Goal: Complete Application Form: Complete application form

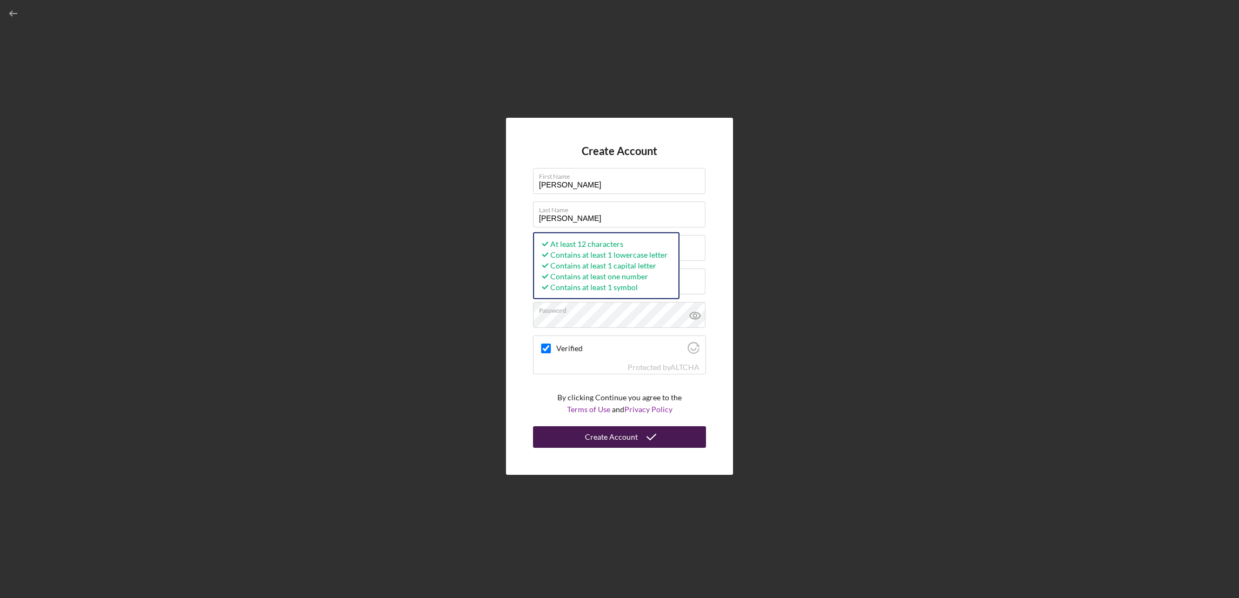
click at [551, 434] on button "Create Account" at bounding box center [619, 437] width 173 height 22
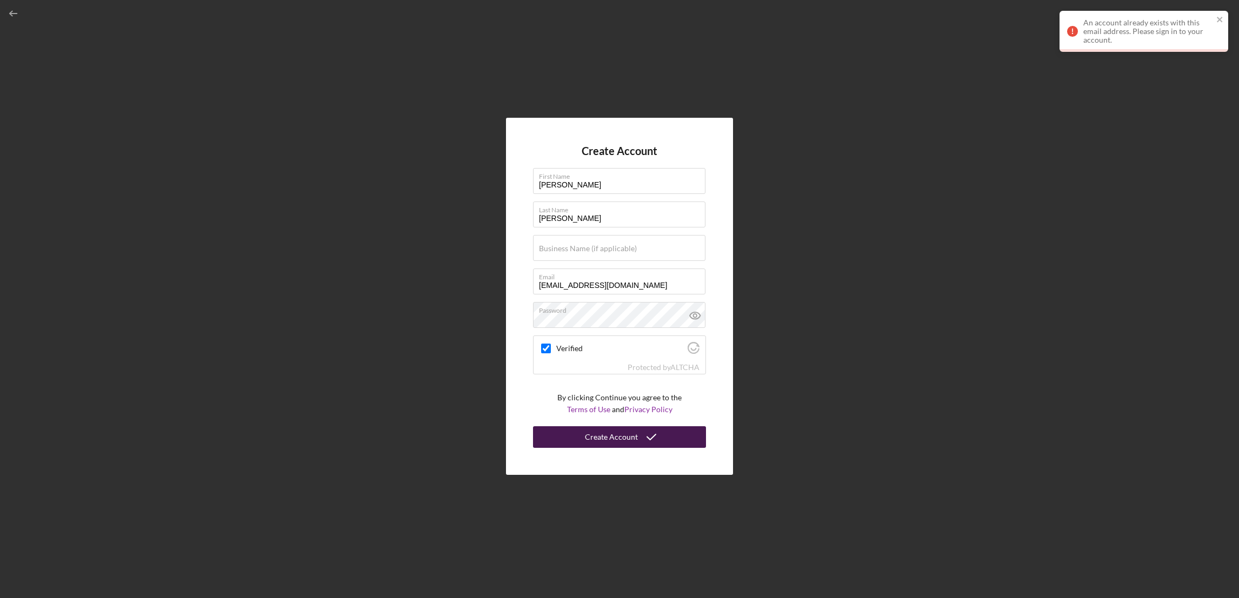
click at [633, 437] on div "Create Account" at bounding box center [611, 437] width 53 height 22
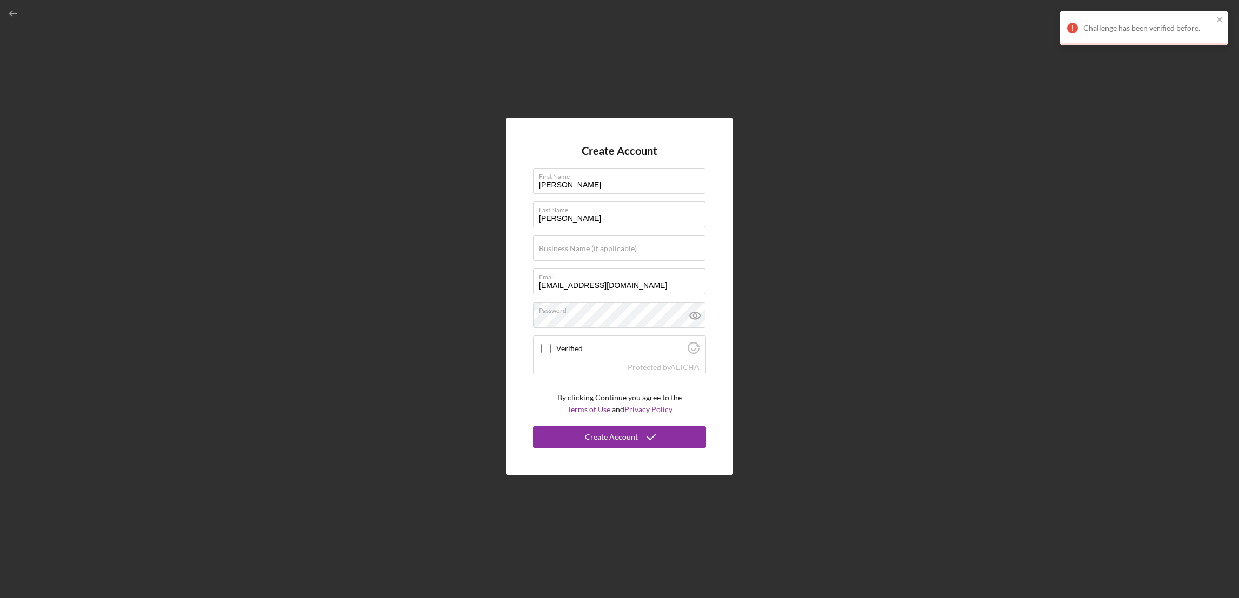
checkbox input "true"
click at [573, 243] on div "Business Name (if applicable)" at bounding box center [619, 248] width 173 height 27
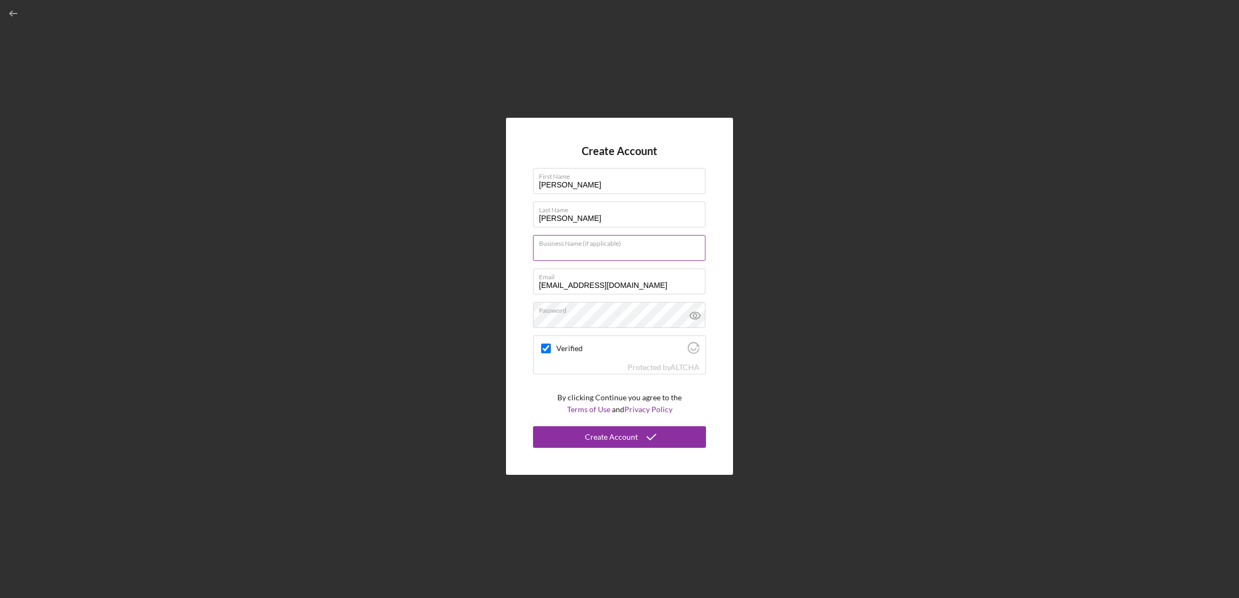
paste input "NAVITRADING CAFE"
type input "NAVITRADING CAFE"
click at [624, 433] on div "Create Account" at bounding box center [611, 437] width 53 height 22
click at [592, 441] on div "Create Account" at bounding box center [611, 437] width 53 height 22
drag, startPoint x: 583, startPoint y: 439, endPoint x: 754, endPoint y: 66, distance: 410.2
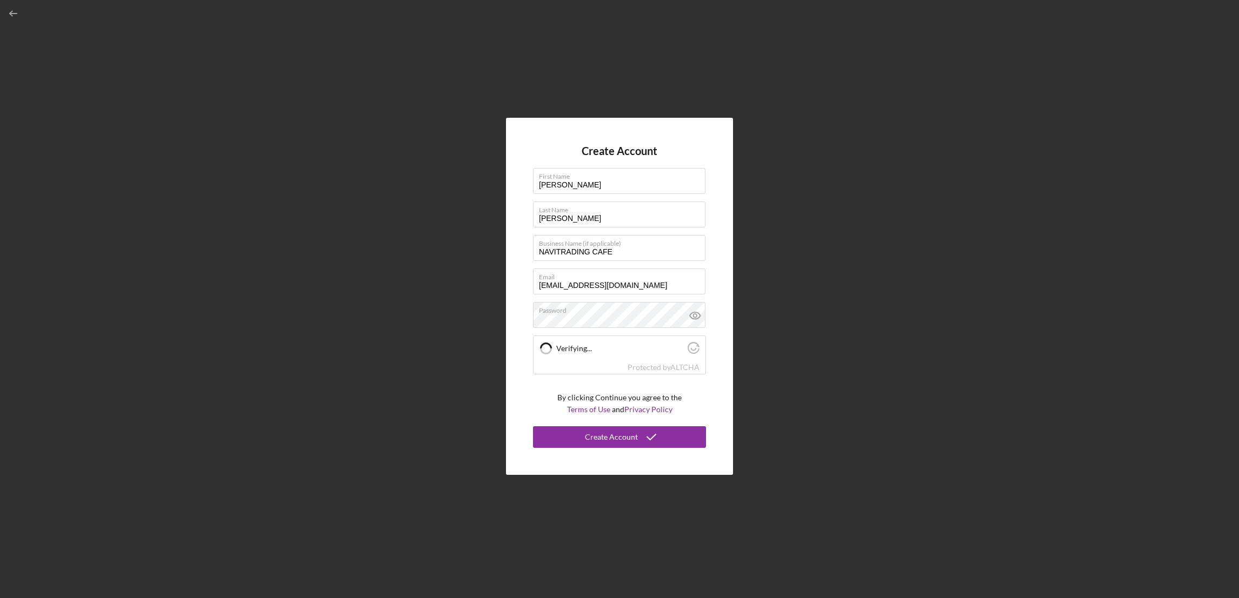
click at [583, 439] on button "Create Account" at bounding box center [619, 437] width 173 height 22
checkbox input "true"
click at [610, 443] on div "Create Account" at bounding box center [611, 437] width 53 height 22
click at [695, 317] on icon at bounding box center [695, 315] width 27 height 27
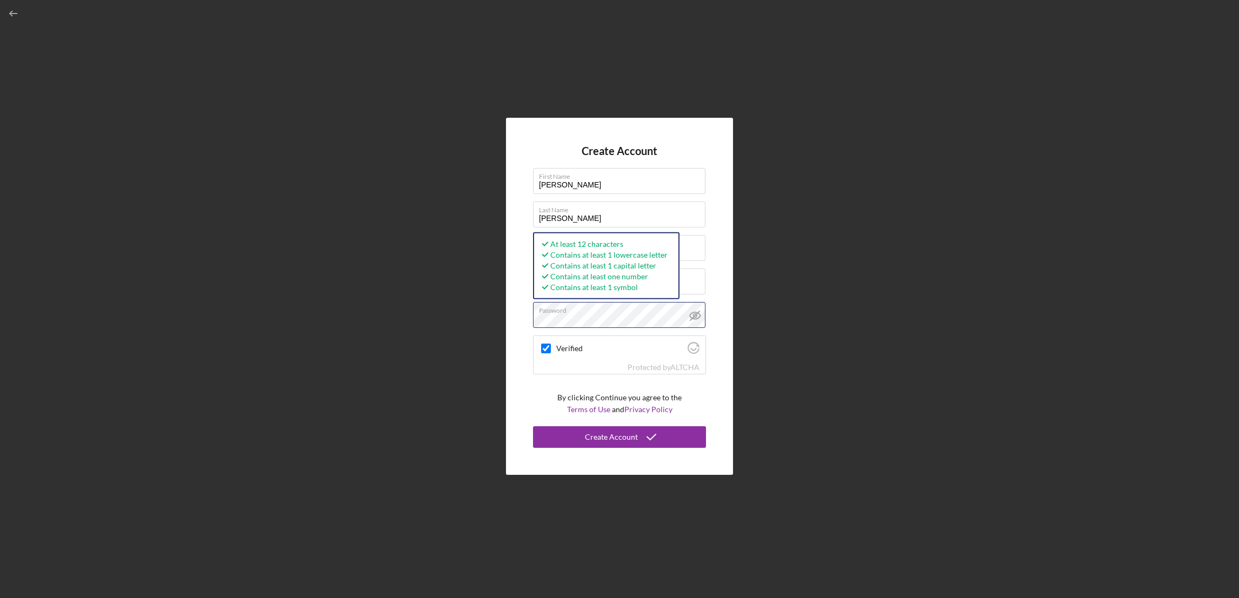
click at [526, 318] on div "Create Account First Name [PERSON_NAME] Last Name [PERSON_NAME] Business Name (…" at bounding box center [619, 297] width 227 height 358
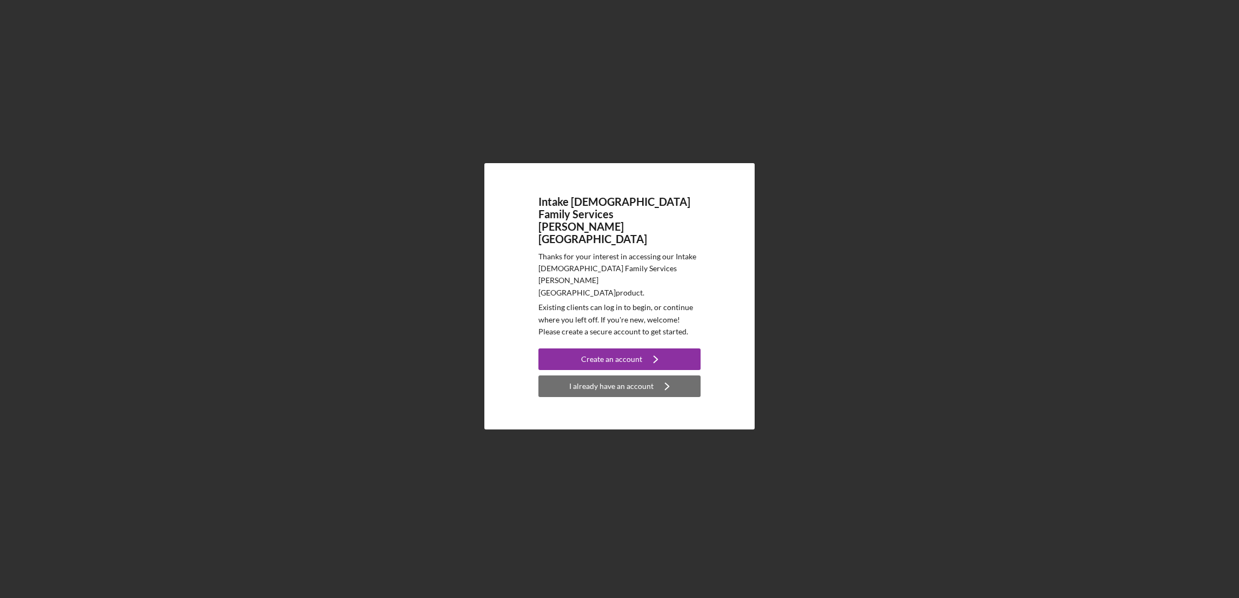
click at [608, 376] on div "I already have an account" at bounding box center [611, 387] width 84 height 22
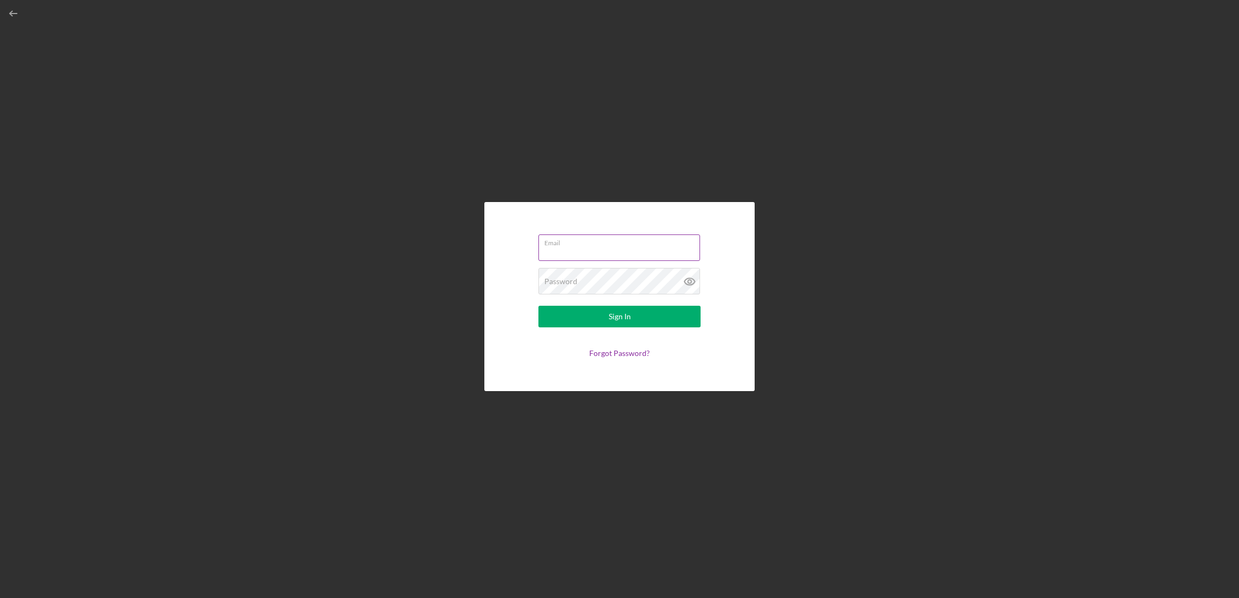
click at [573, 250] on input "Email" at bounding box center [619, 248] width 162 height 26
click at [547, 281] on label "Password" at bounding box center [560, 284] width 33 height 9
click at [592, 242] on div "Email Required" at bounding box center [619, 248] width 162 height 32
paste input "[EMAIL_ADDRESS][DOMAIN_NAME]"
type input "[EMAIL_ADDRESS][DOMAIN_NAME]"
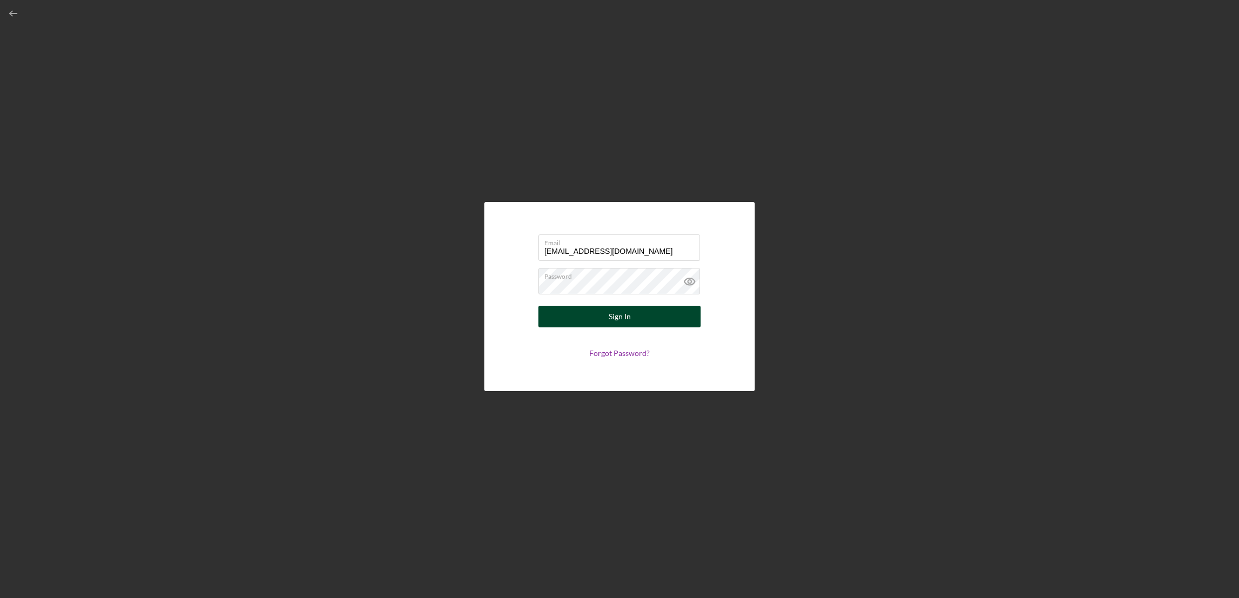
click at [559, 314] on button "Sign In" at bounding box center [619, 317] width 162 height 22
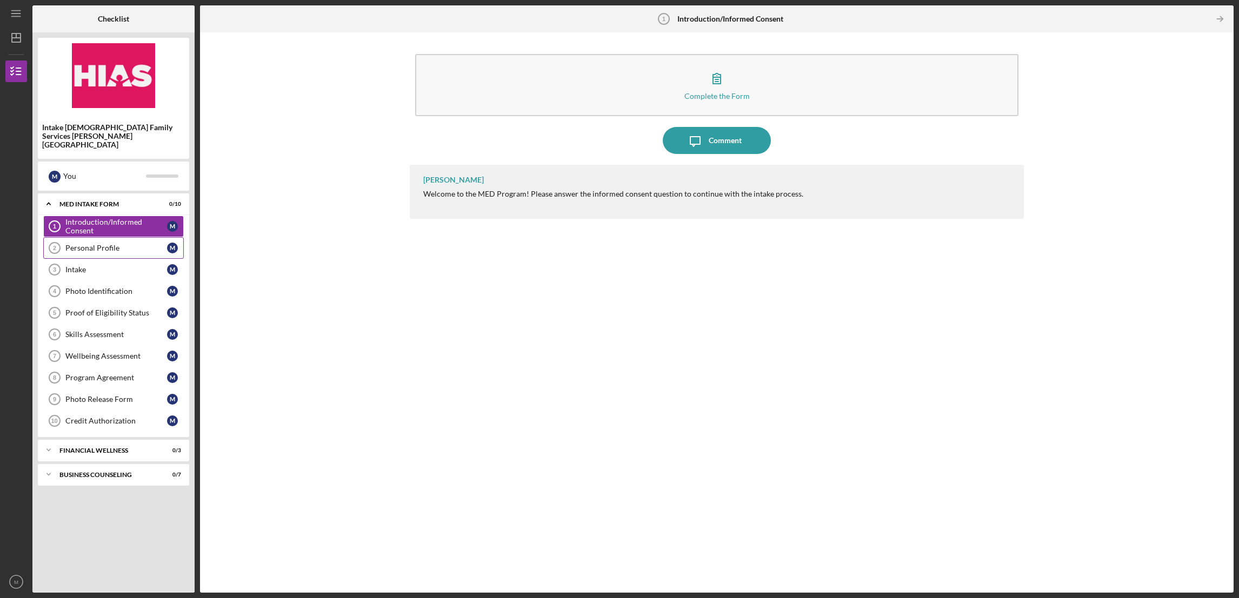
click at [90, 244] on div "Personal Profile" at bounding box center [116, 248] width 102 height 9
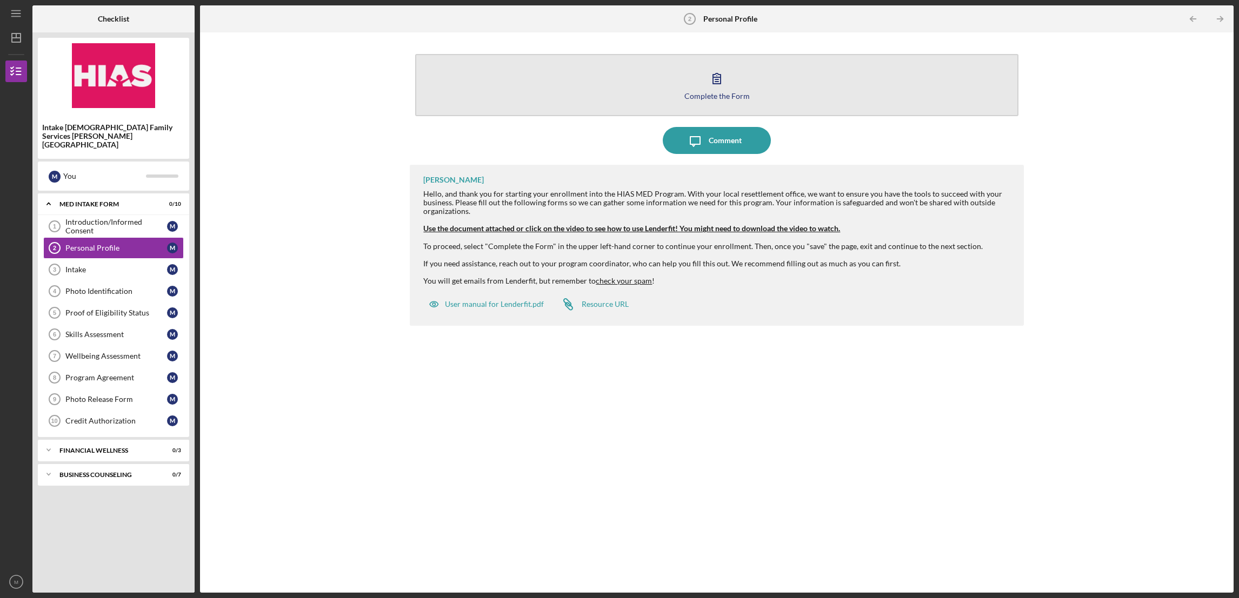
click at [730, 100] on button "Complete the Form Form" at bounding box center [716, 85] width 603 height 62
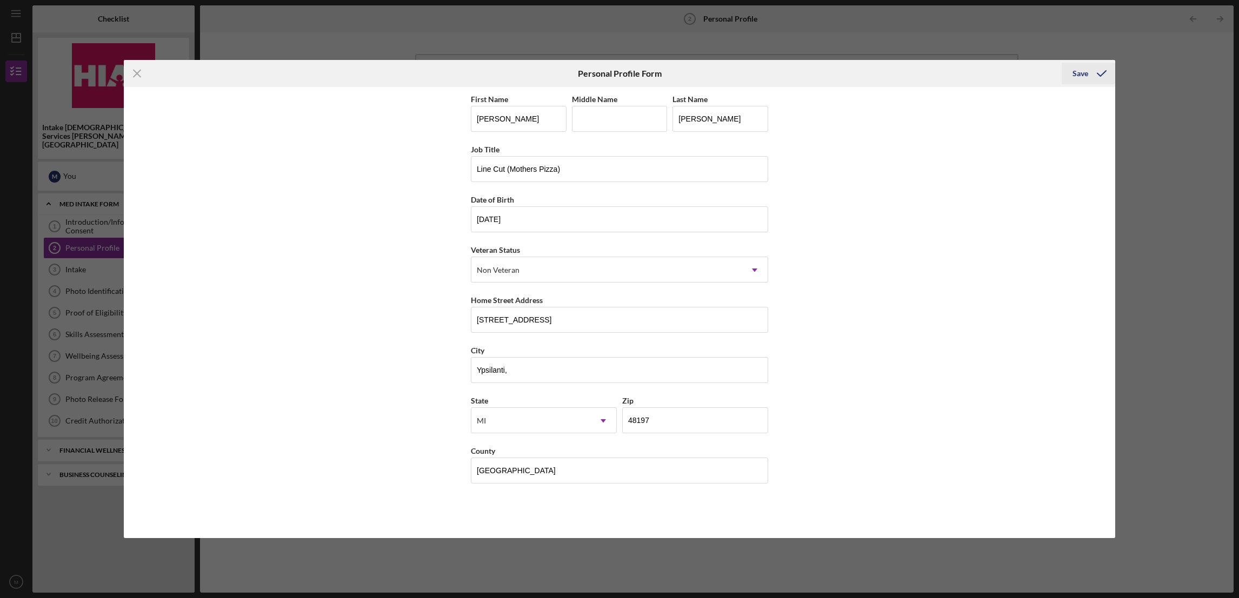
click at [1084, 70] on div "Save" at bounding box center [1080, 74] width 16 height 22
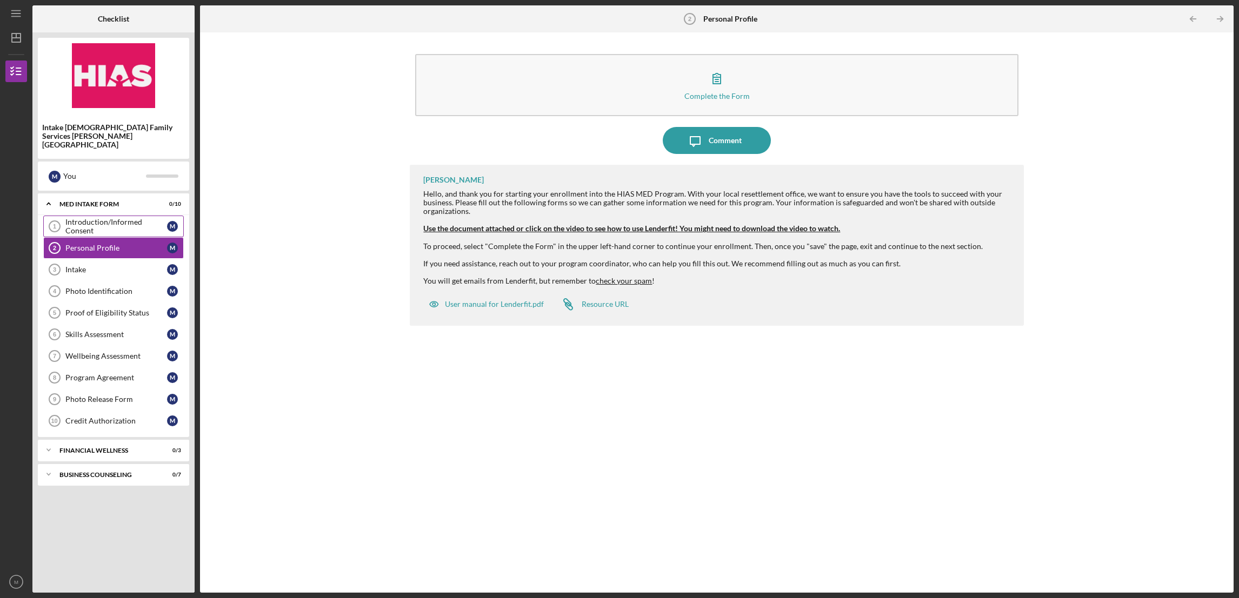
click at [121, 218] on div "Introduction/Informed Consent" at bounding box center [116, 226] width 102 height 17
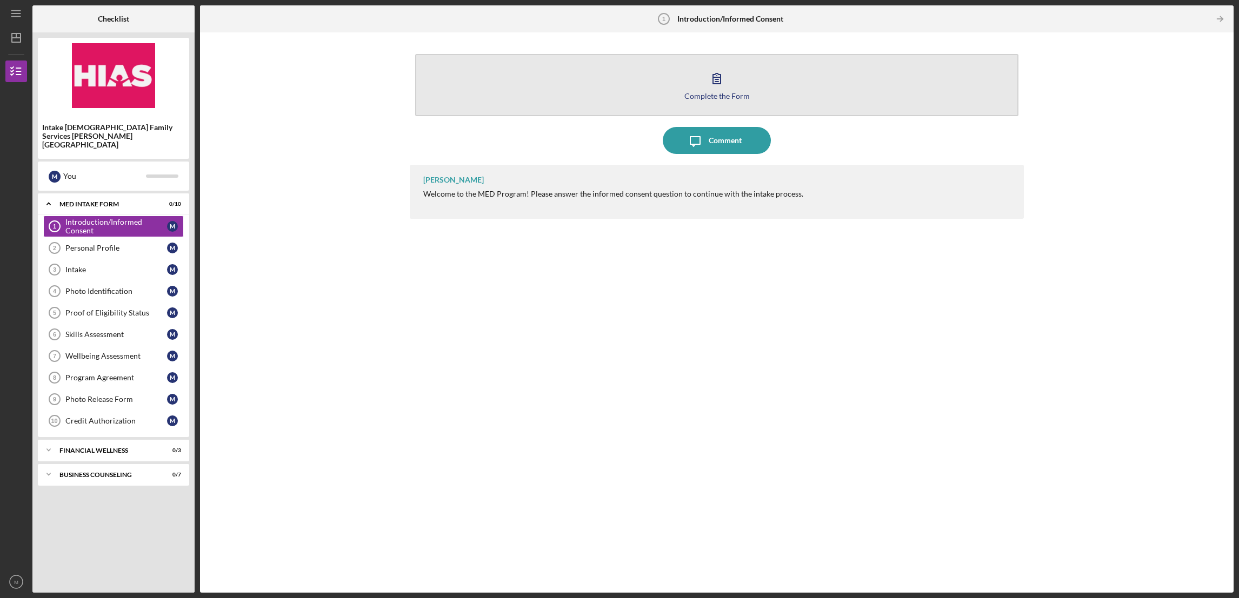
click at [722, 95] on div "Complete the Form" at bounding box center [716, 96] width 65 height 8
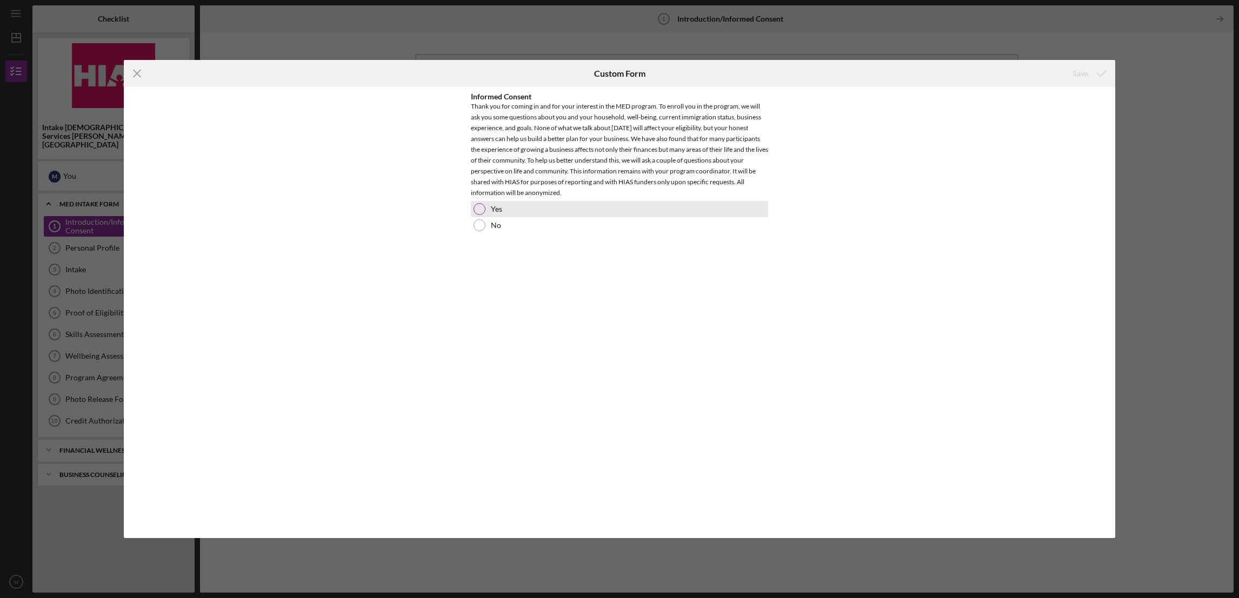
click at [481, 206] on div at bounding box center [479, 209] width 12 height 12
click at [1078, 75] on div "Save" at bounding box center [1080, 74] width 16 height 22
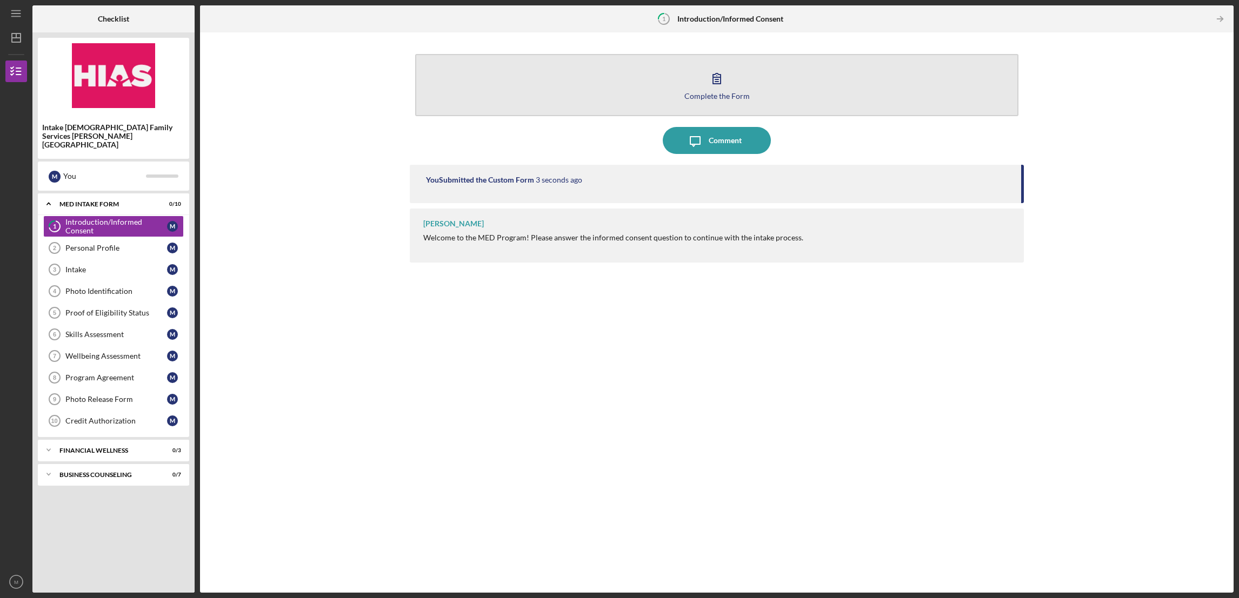
click at [705, 98] on div "Complete the Form" at bounding box center [716, 96] width 65 height 8
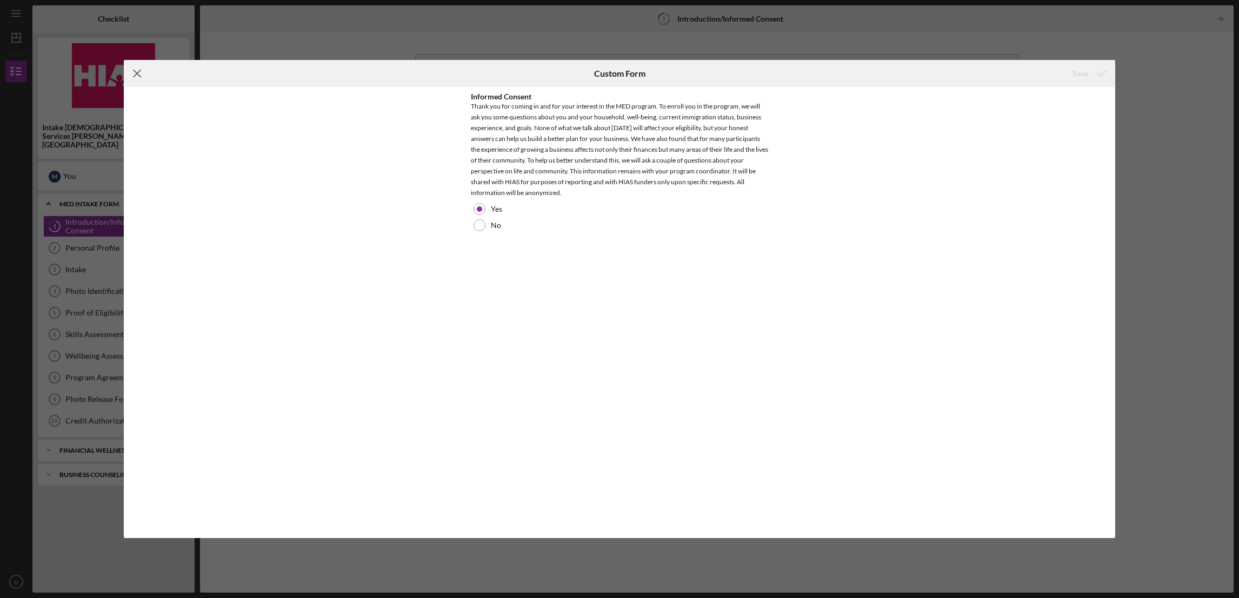
click at [138, 72] on icon "Icon/Menu Close" at bounding box center [137, 73] width 27 height 27
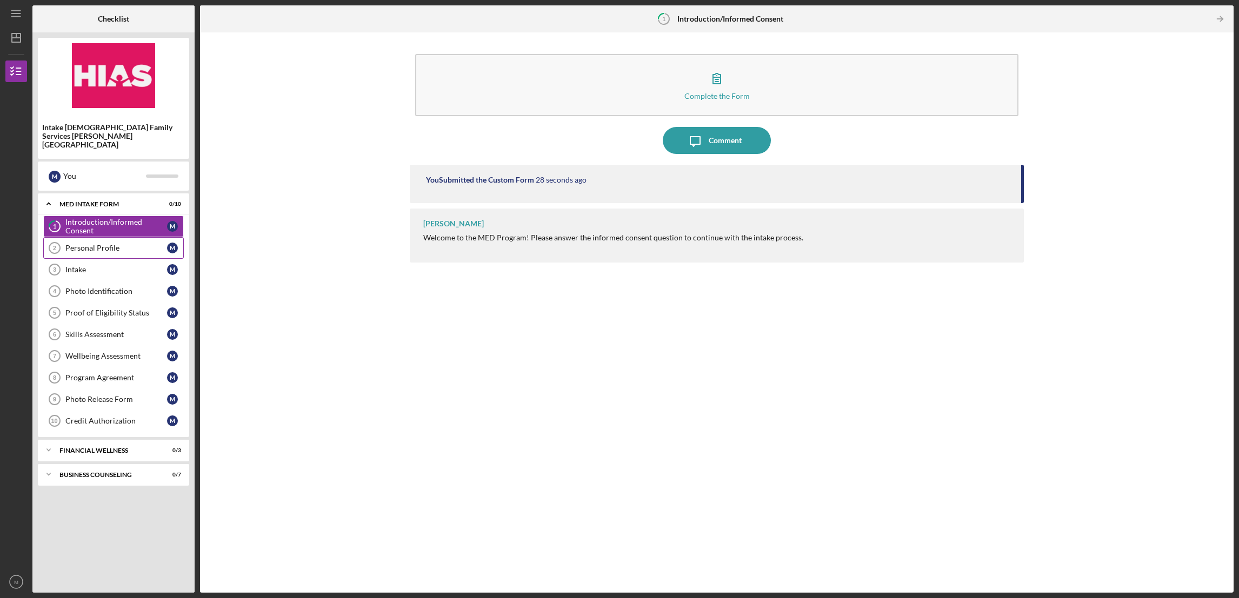
click at [112, 237] on link "Personal Profile 2 Personal Profile M" at bounding box center [113, 248] width 141 height 22
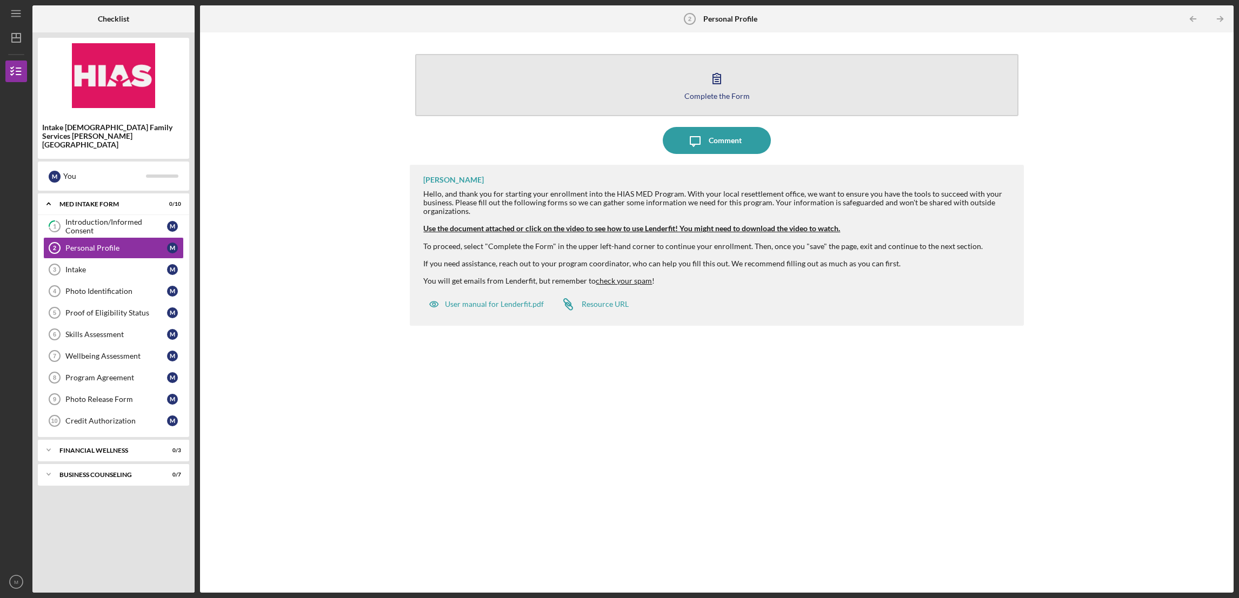
click at [741, 96] on div "Complete the Form" at bounding box center [716, 96] width 65 height 8
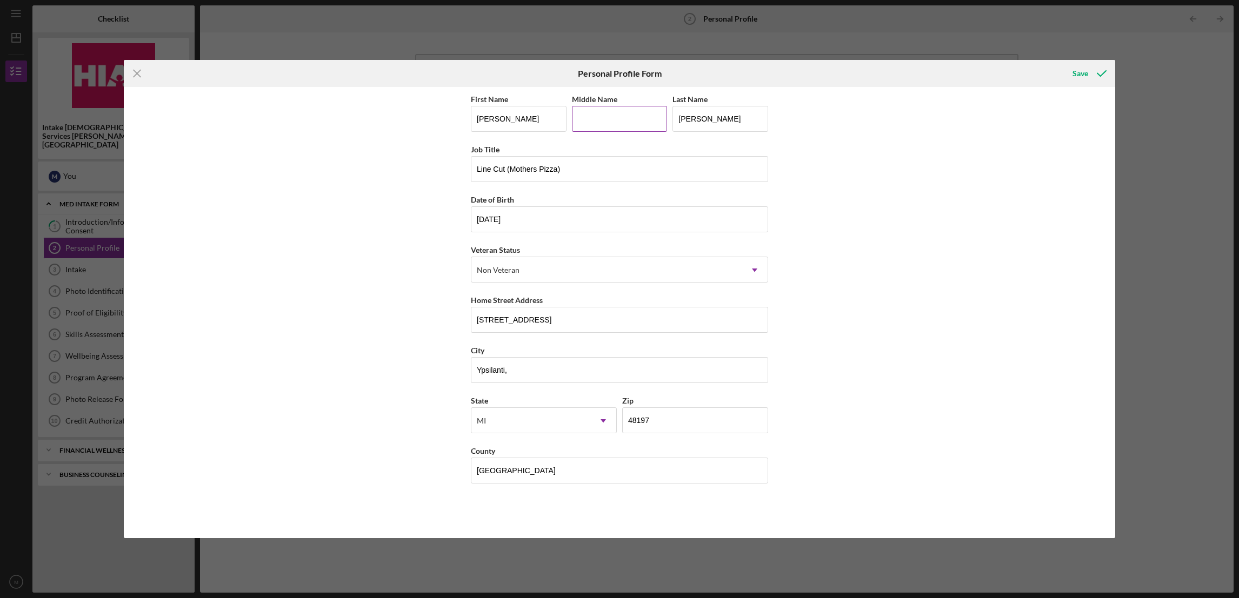
click at [590, 117] on input "Middle Name" at bounding box center [620, 119] width 96 height 26
type input "[PERSON_NAME]"
click at [1079, 72] on div "Save" at bounding box center [1080, 74] width 16 height 22
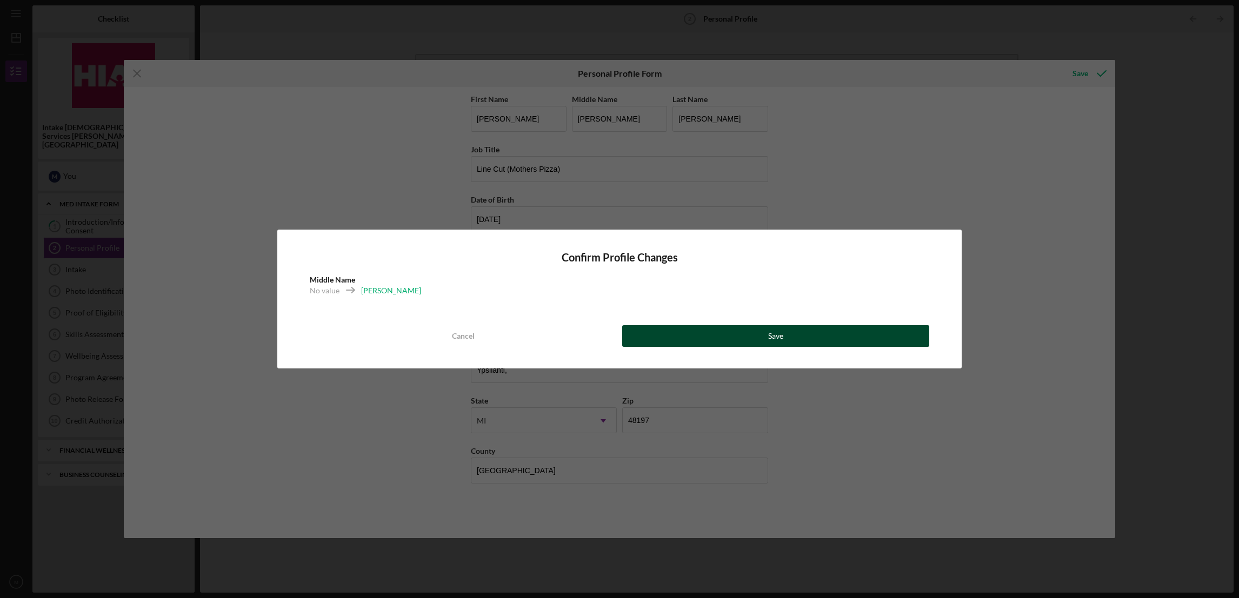
click at [773, 337] on div "Save" at bounding box center [775, 336] width 15 height 22
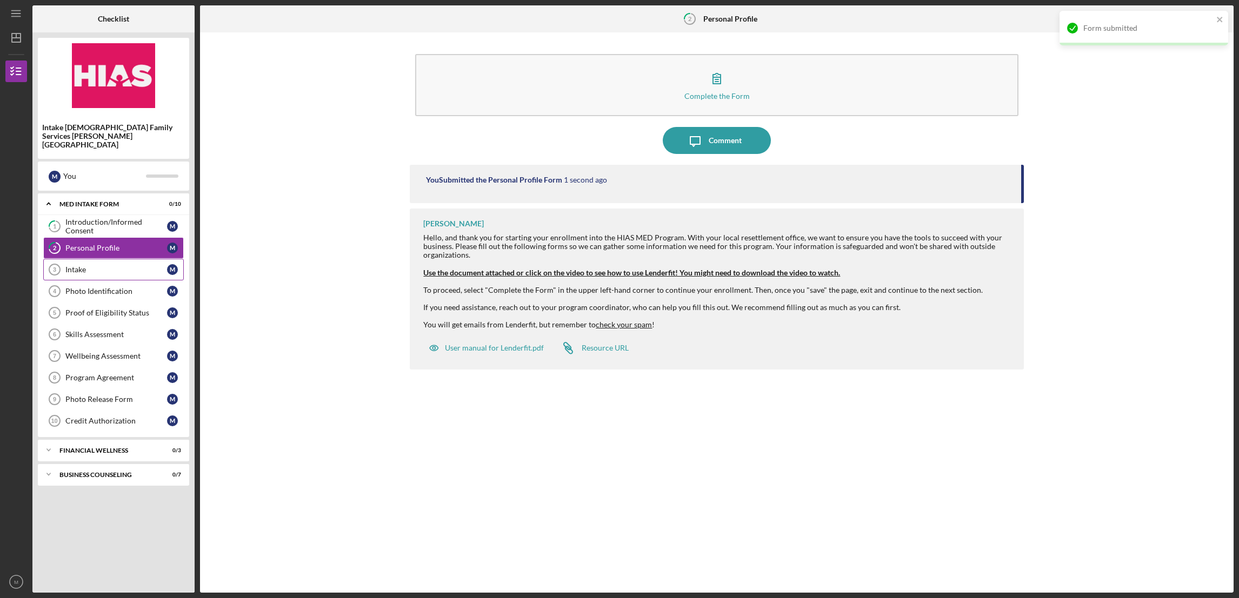
click at [84, 265] on div "Intake" at bounding box center [116, 269] width 102 height 9
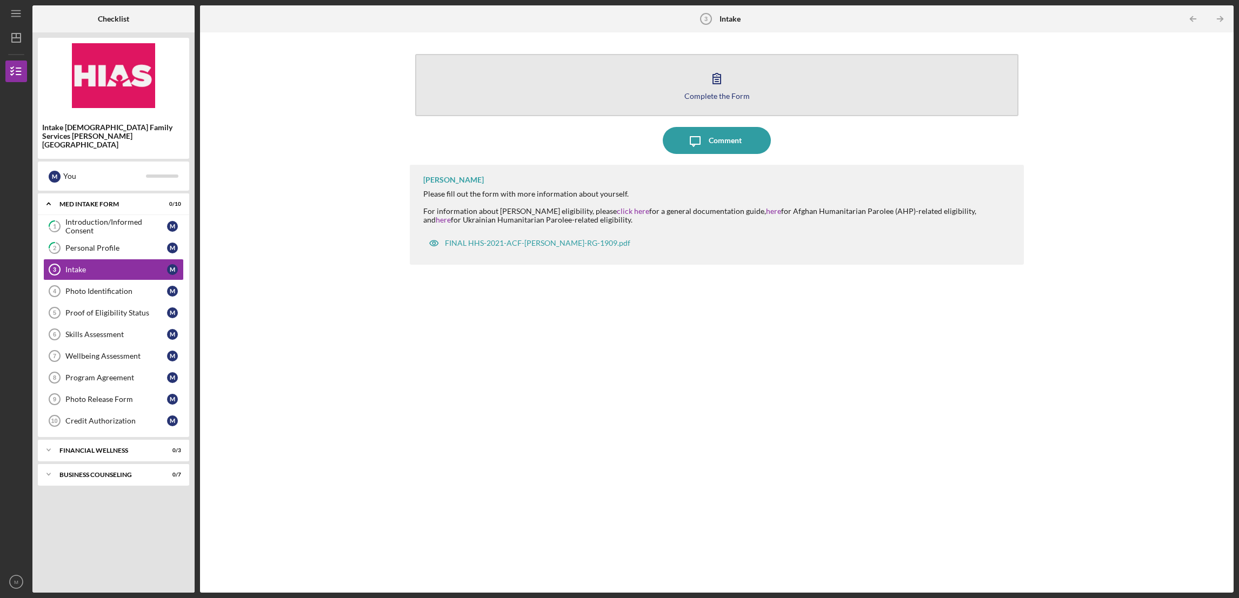
click at [706, 95] on div "Complete the Form" at bounding box center [716, 96] width 65 height 8
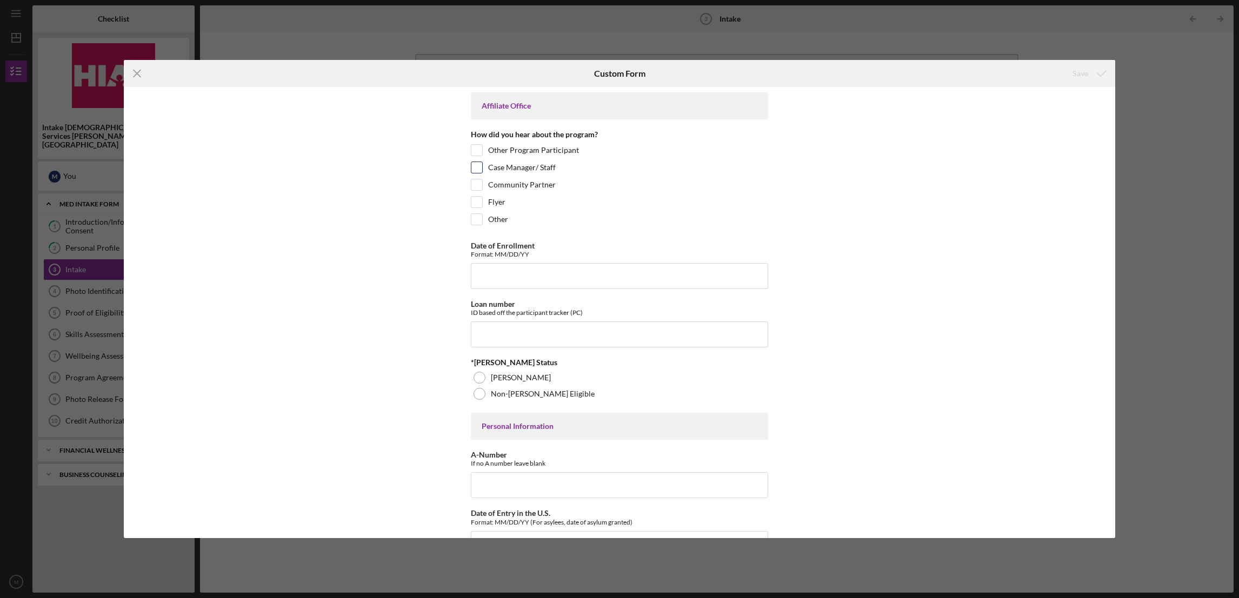
click at [476, 171] on input "Case Manager/ Staff" at bounding box center [476, 167] width 11 height 11
checkbox input "true"
click at [510, 280] on input "Date of Enrollment" at bounding box center [619, 276] width 297 height 26
type input "09112025"
click at [508, 333] on input "Loan number" at bounding box center [619, 335] width 297 height 26
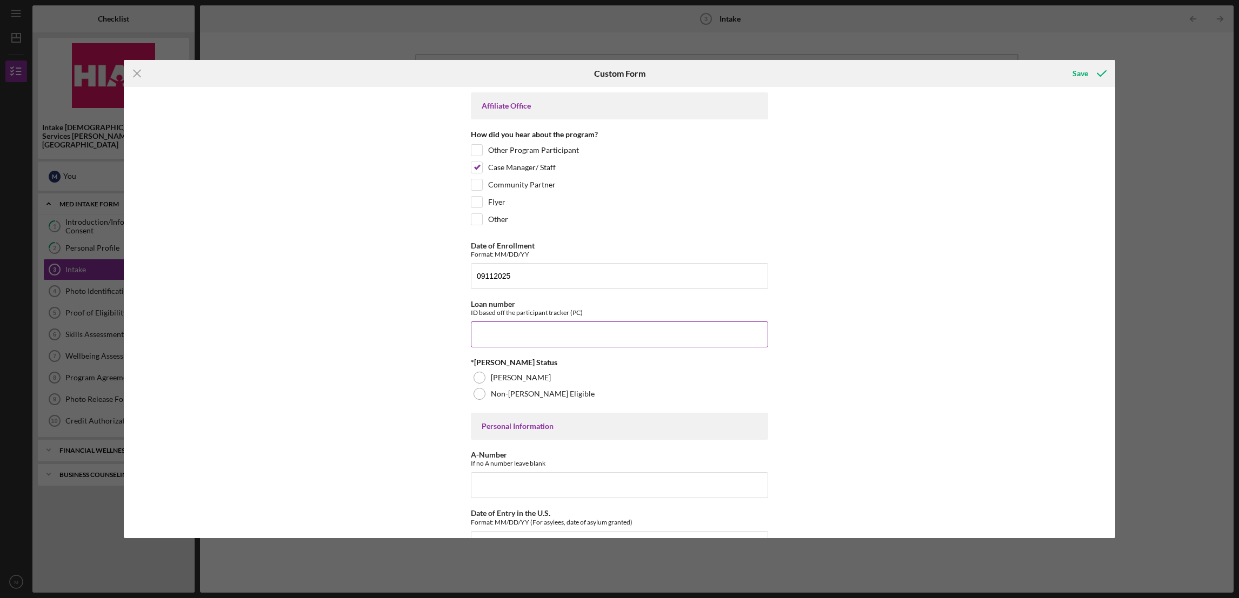
paste input "JFSFY2542"
type input "JFSFY2542"
click at [478, 379] on div at bounding box center [479, 378] width 12 height 12
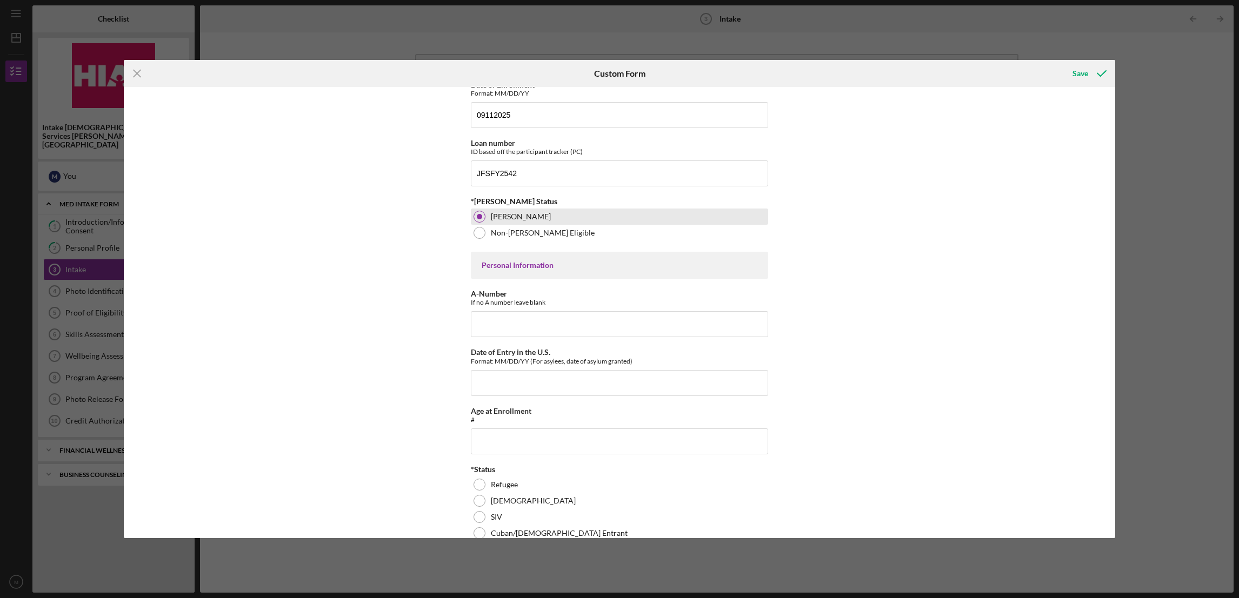
scroll to position [162, 0]
click at [495, 322] on input "A-Number" at bounding box center [619, 323] width 297 height 26
click at [494, 325] on input "217,877" at bounding box center [619, 323] width 297 height 26
click at [505, 325] on input "217,977" at bounding box center [619, 323] width 297 height 26
type input "217,977,875"
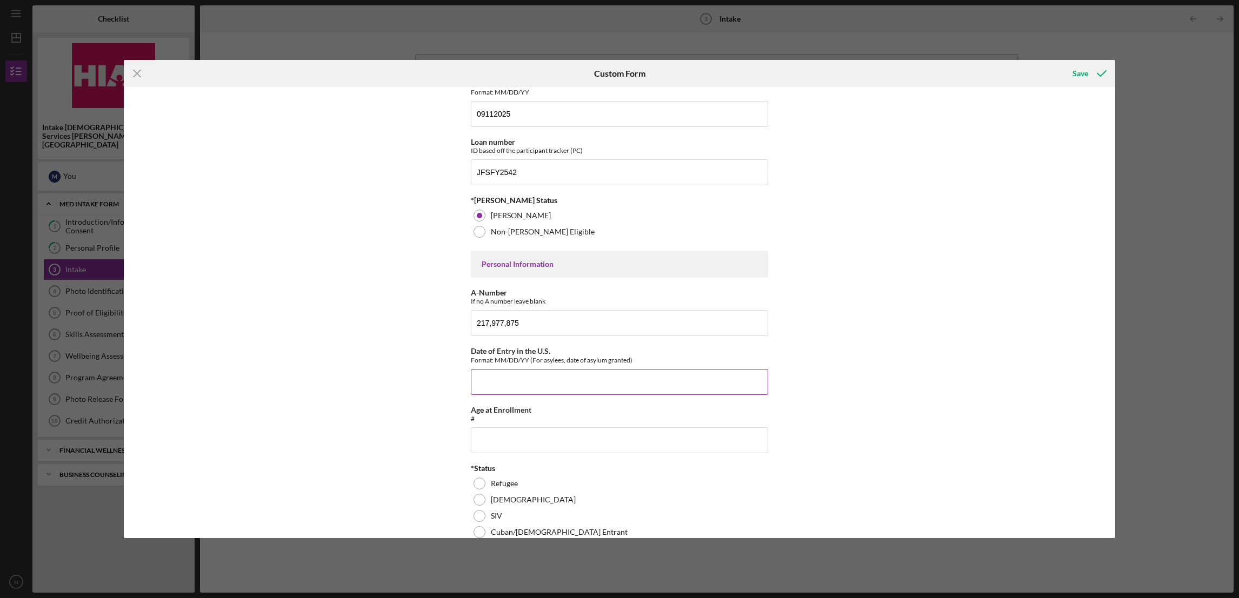
click at [507, 384] on input "Date of Entry in the U.S." at bounding box center [619, 382] width 297 height 26
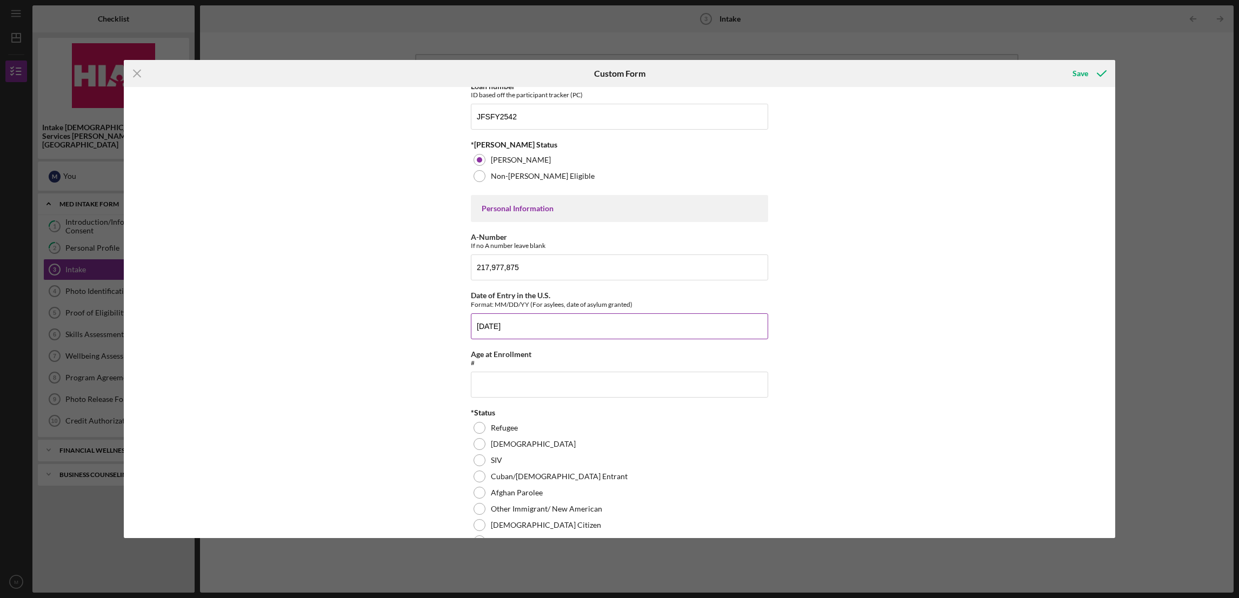
scroll to position [243, 0]
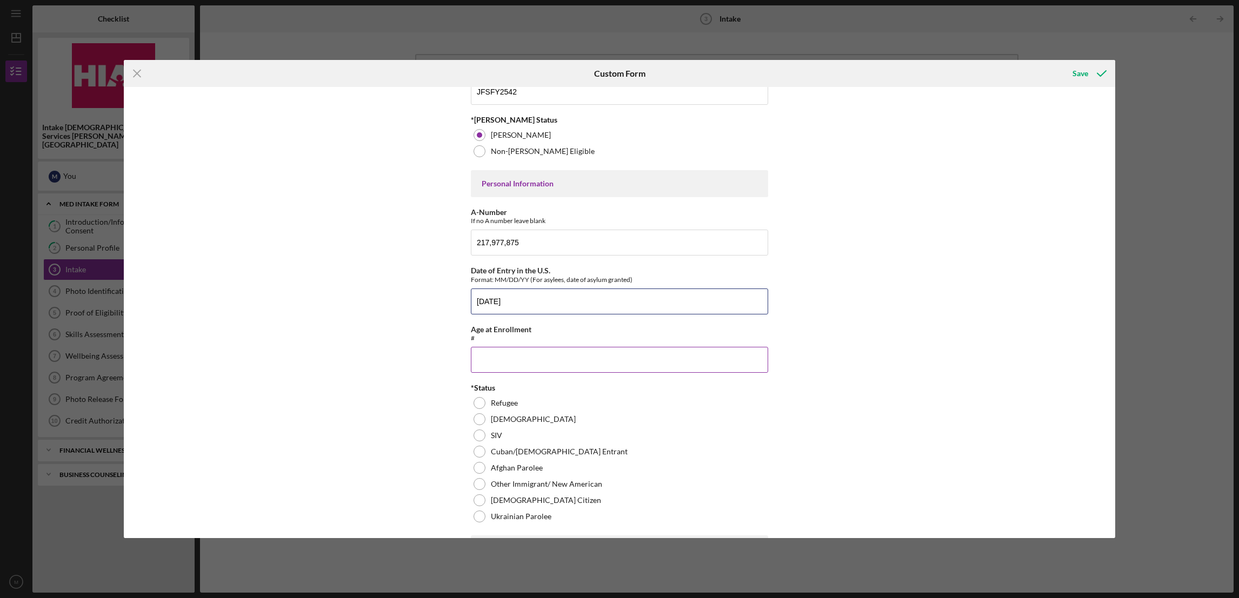
type input "[DATE]"
click at [498, 357] on input "Age at Enrollment" at bounding box center [619, 360] width 297 height 26
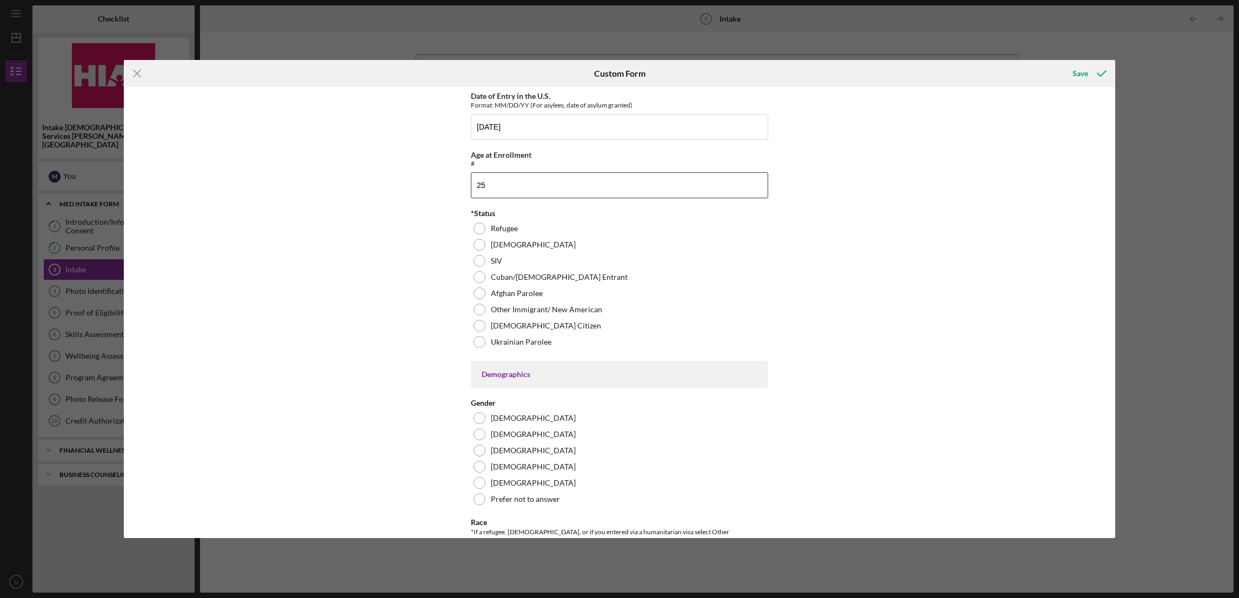
scroll to position [486, 0]
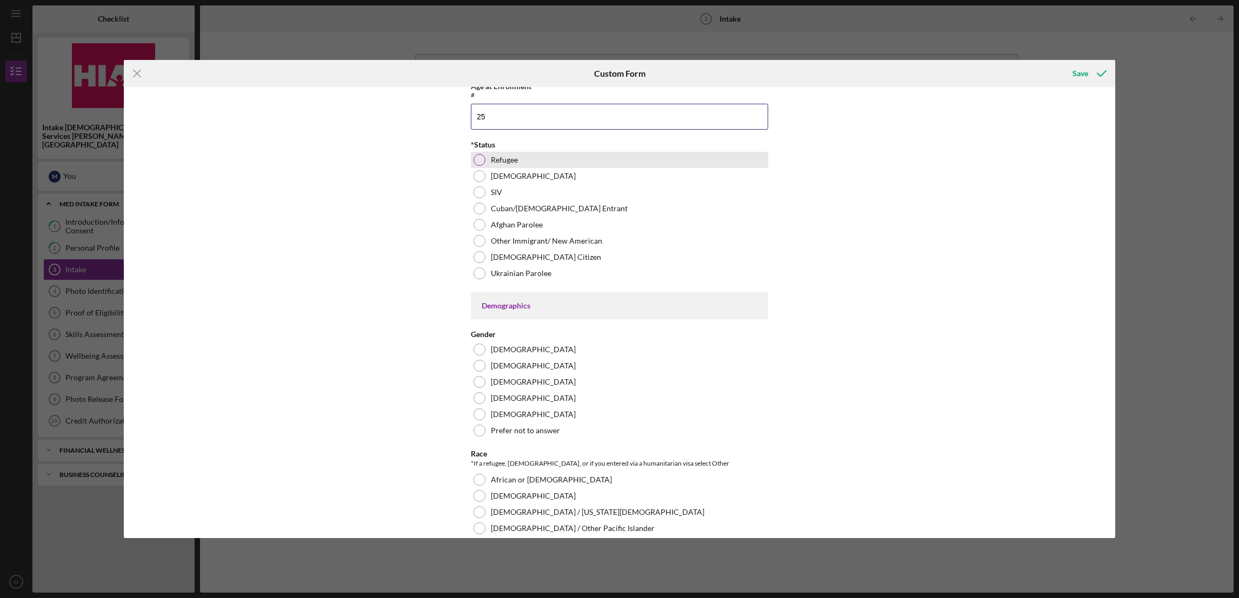
type input "25"
click at [475, 162] on div at bounding box center [479, 160] width 12 height 12
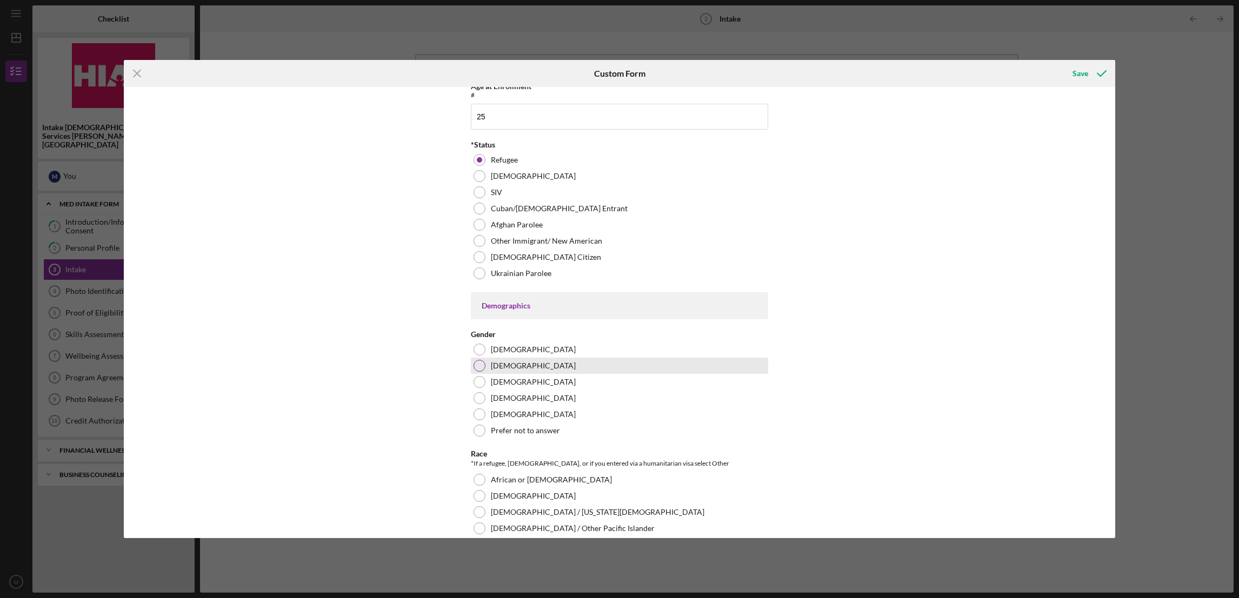
click at [478, 366] on div at bounding box center [479, 366] width 12 height 12
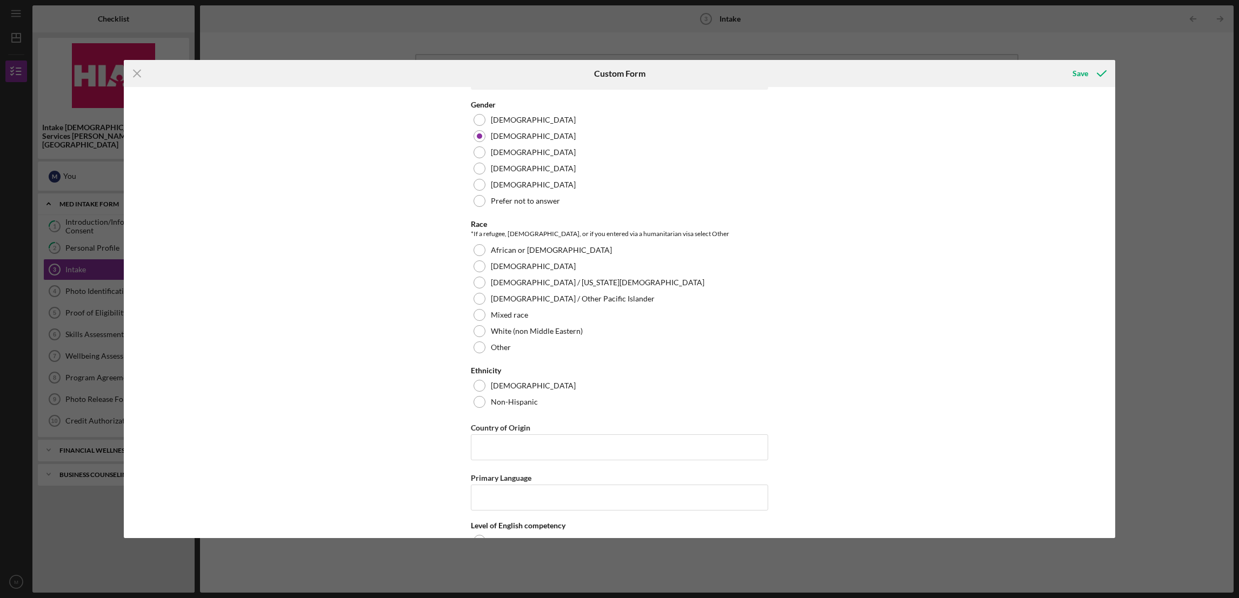
scroll to position [729, 0]
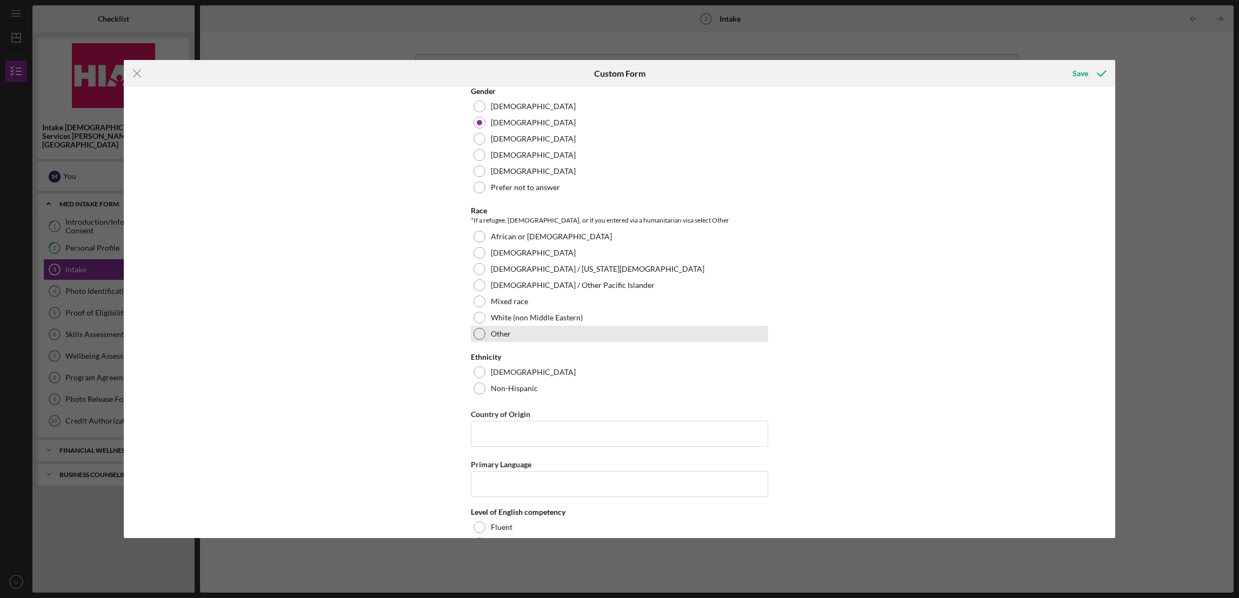
click at [479, 333] on div at bounding box center [479, 334] width 12 height 12
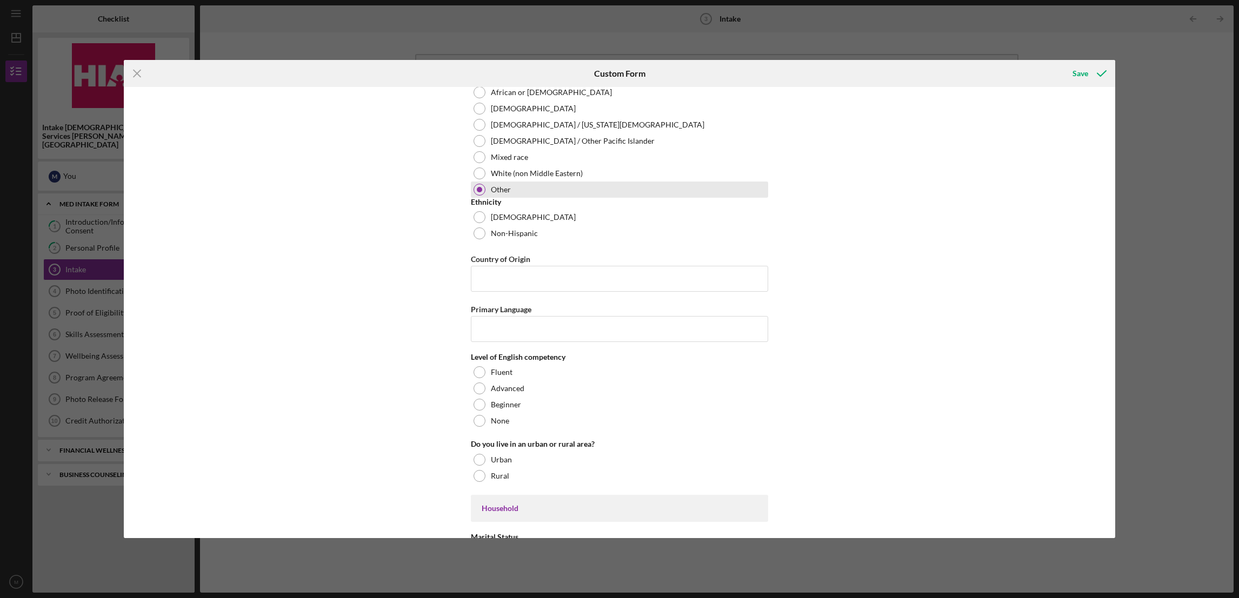
scroll to position [891, 0]
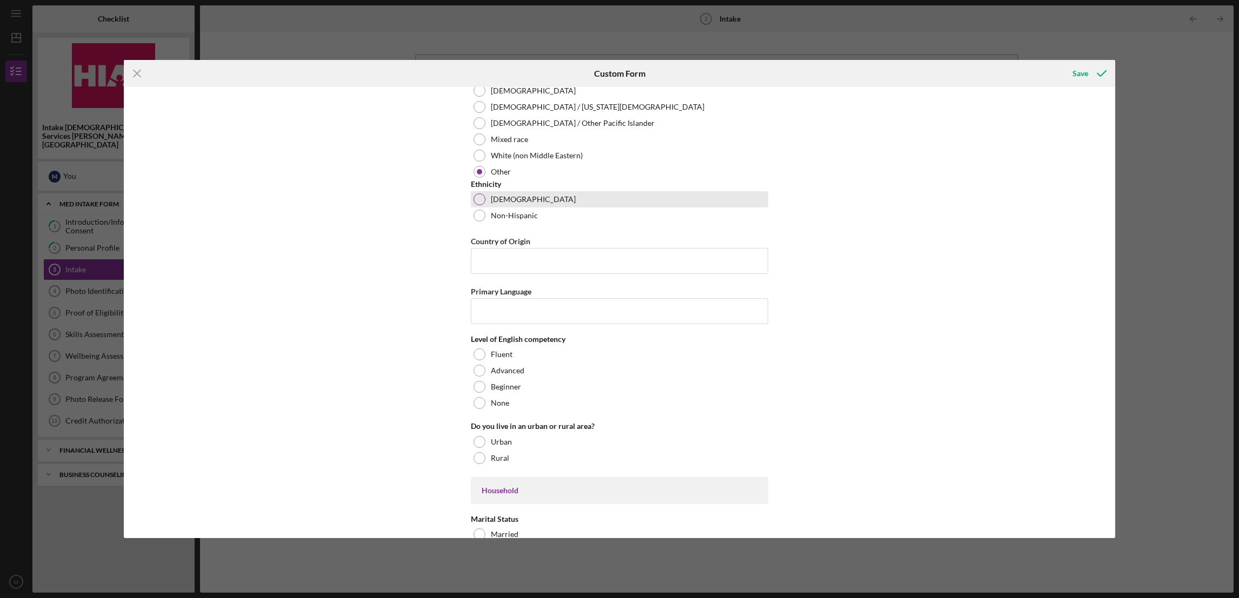
click at [473, 203] on div at bounding box center [479, 200] width 12 height 12
click at [493, 267] on input "Country of Origin" at bounding box center [619, 261] width 297 height 26
drag, startPoint x: 517, startPoint y: 262, endPoint x: 465, endPoint y: 259, distance: 51.9
click at [465, 259] on div "Affiliate Office How did you hear about the program? Other Program Participant …" at bounding box center [619, 313] width 991 height 452
type input "[GEOGRAPHIC_DATA]"
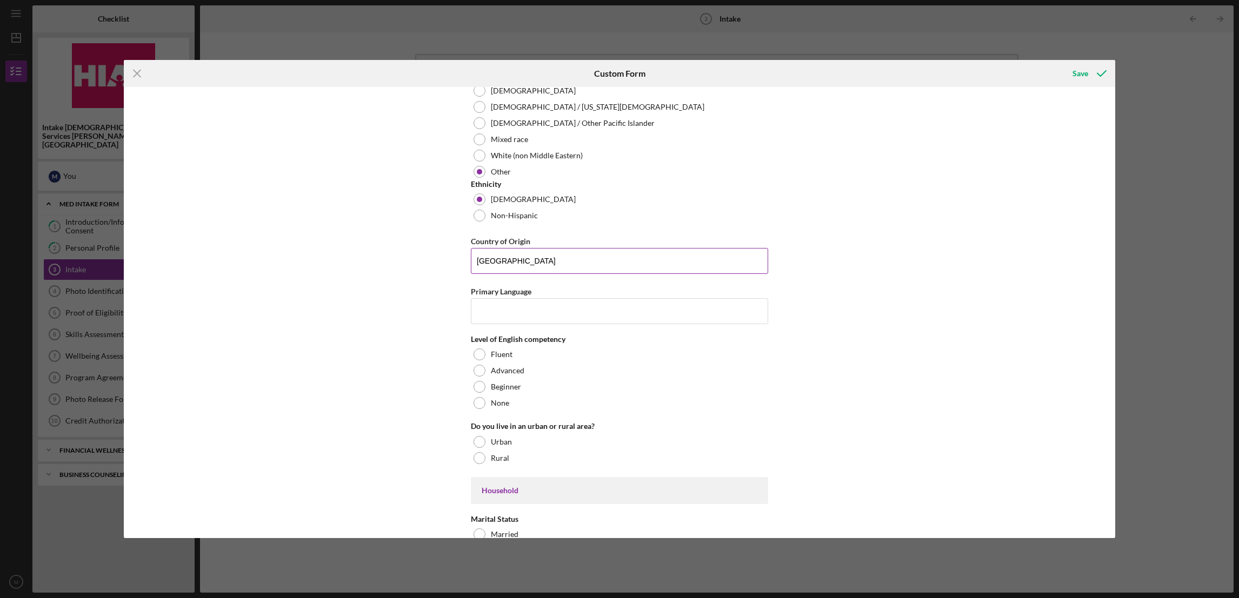
click at [517, 262] on input "[GEOGRAPHIC_DATA]" at bounding box center [619, 261] width 297 height 26
click at [506, 314] on input "Primary Language" at bounding box center [619, 311] width 297 height 26
type input "Spanish"
click at [609, 347] on div "Level of English competency Fluent Advanced Beginner None" at bounding box center [619, 373] width 297 height 76
click at [475, 385] on div at bounding box center [479, 387] width 12 height 12
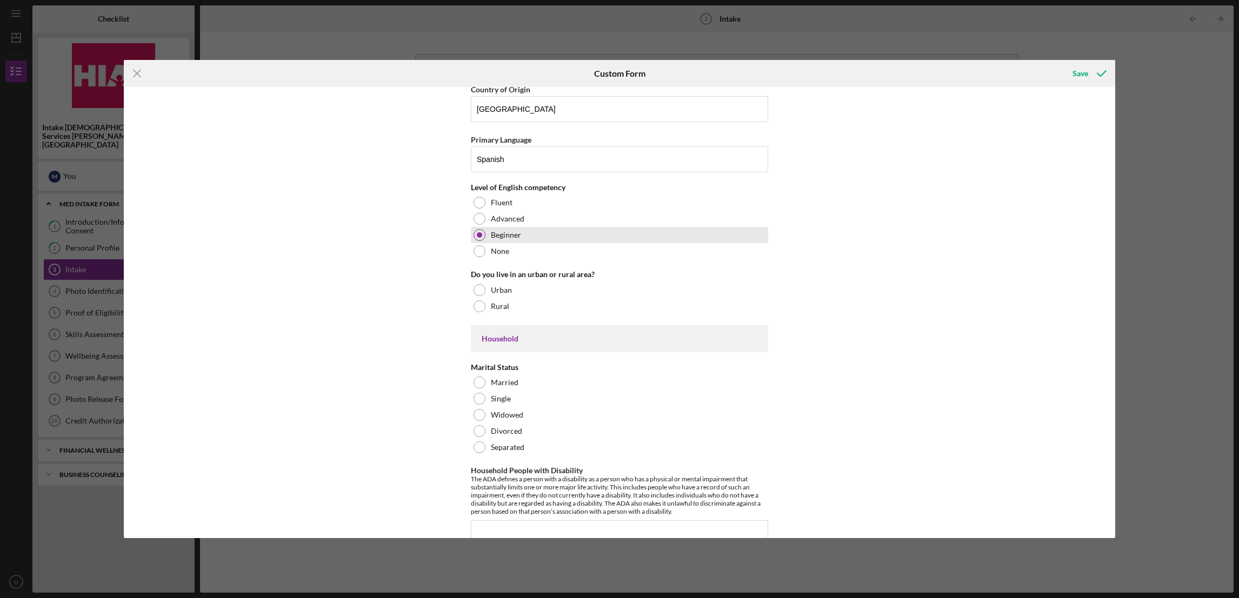
scroll to position [1053, 0]
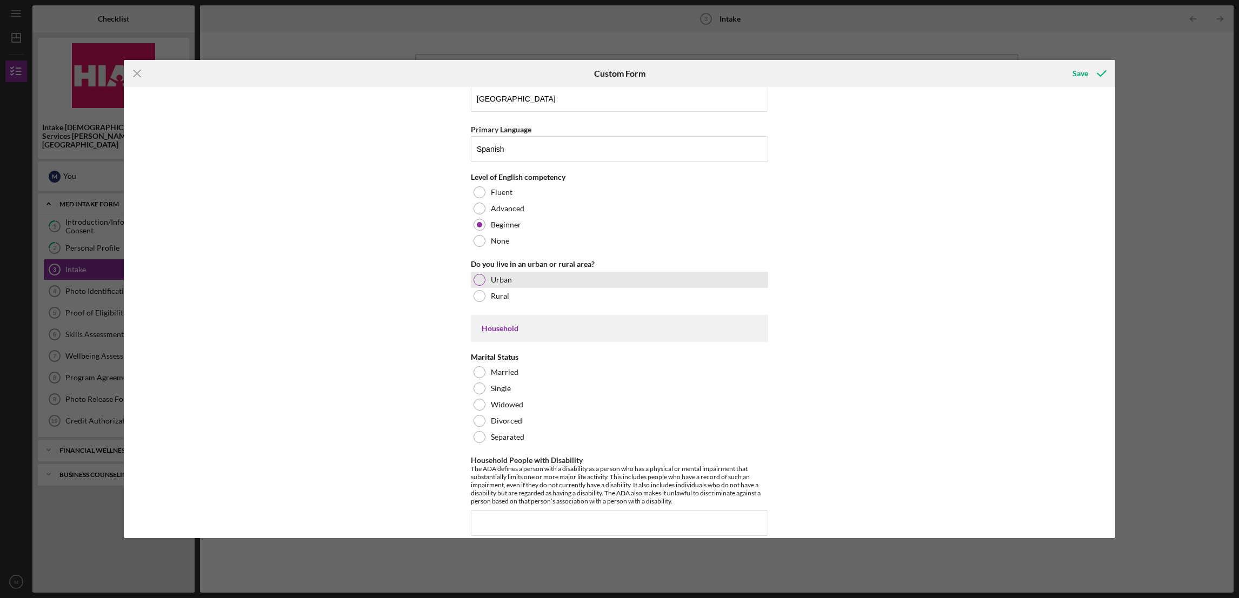
click at [478, 282] on div at bounding box center [479, 280] width 12 height 12
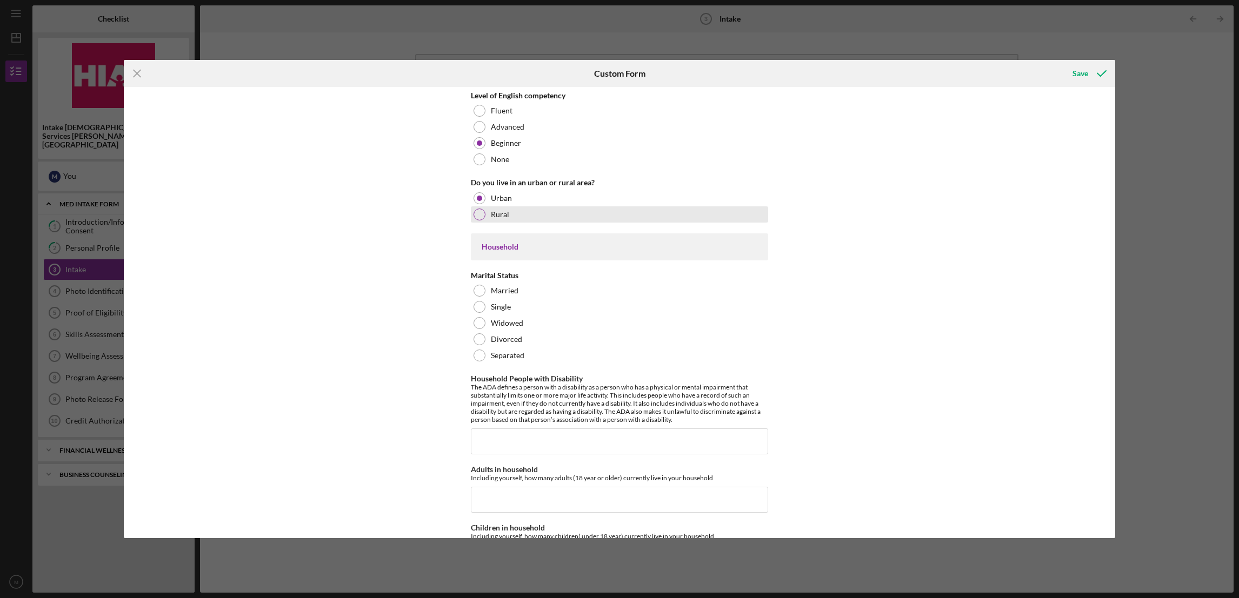
scroll to position [1216, 0]
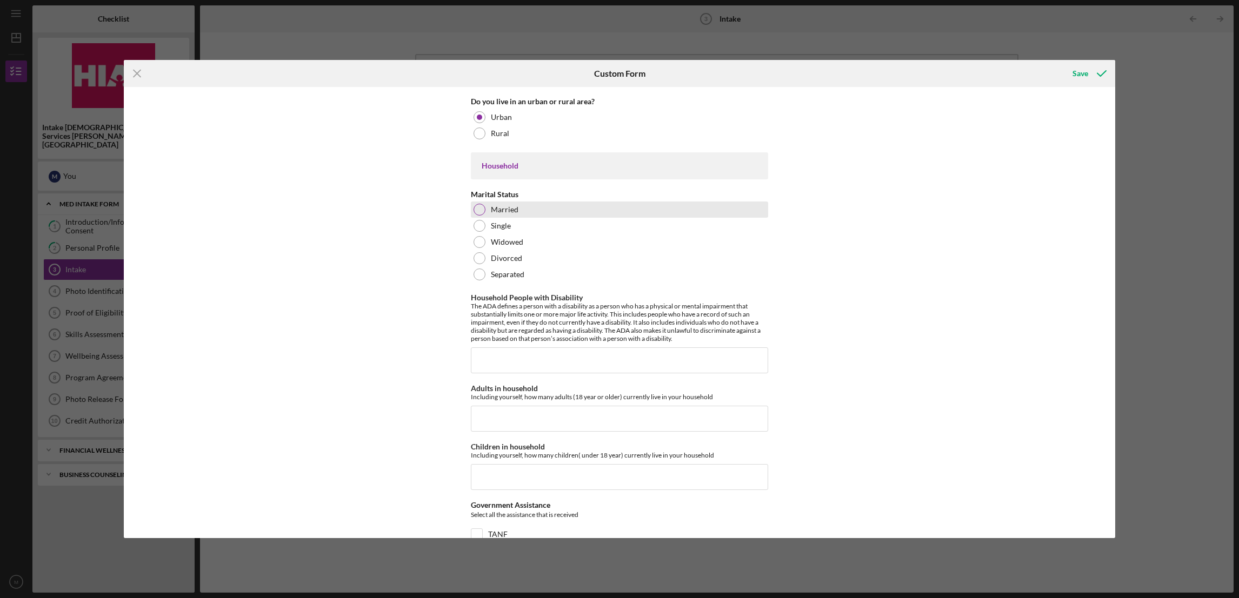
click at [478, 211] on div at bounding box center [479, 210] width 12 height 12
click at [510, 364] on input "Household People with Disability" at bounding box center [619, 361] width 297 height 26
type input "3"
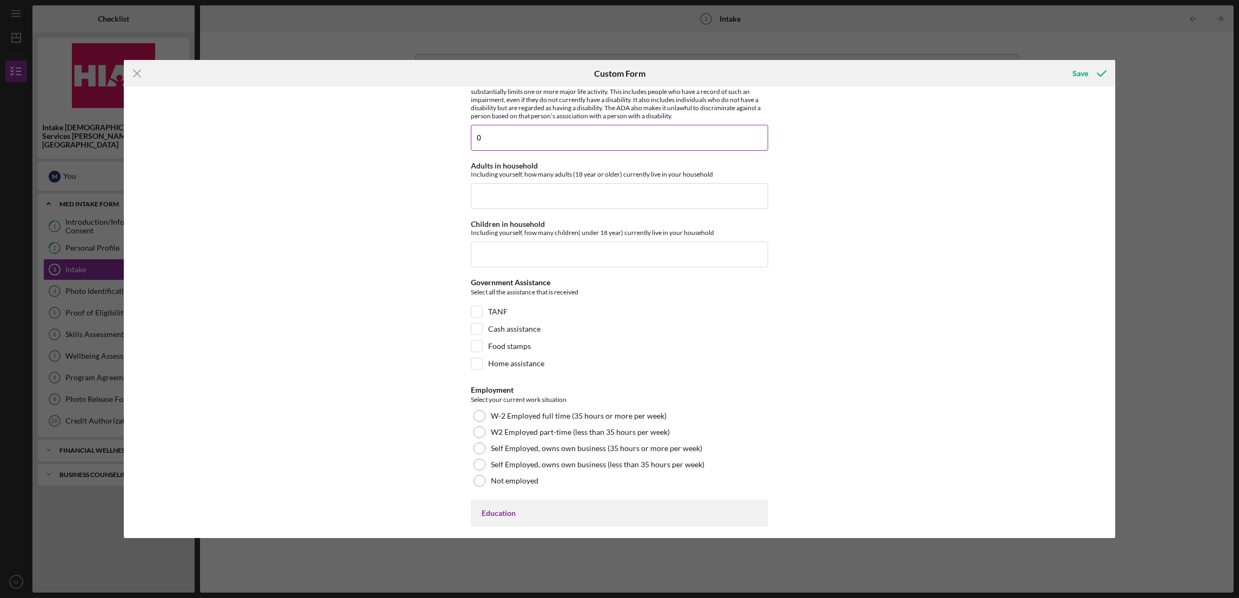
scroll to position [1459, 0]
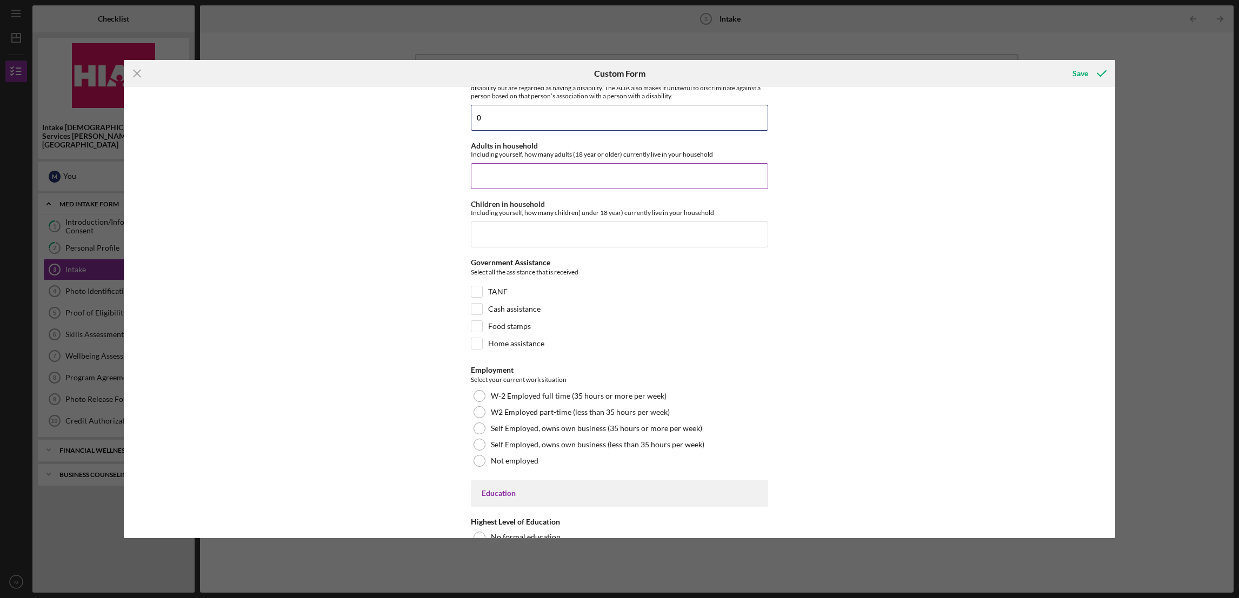
type input "0"
click at [498, 179] on input "Adults in household" at bounding box center [619, 176] width 297 height 26
type input "2"
click at [495, 241] on input "Children in household" at bounding box center [619, 235] width 297 height 26
type input "1"
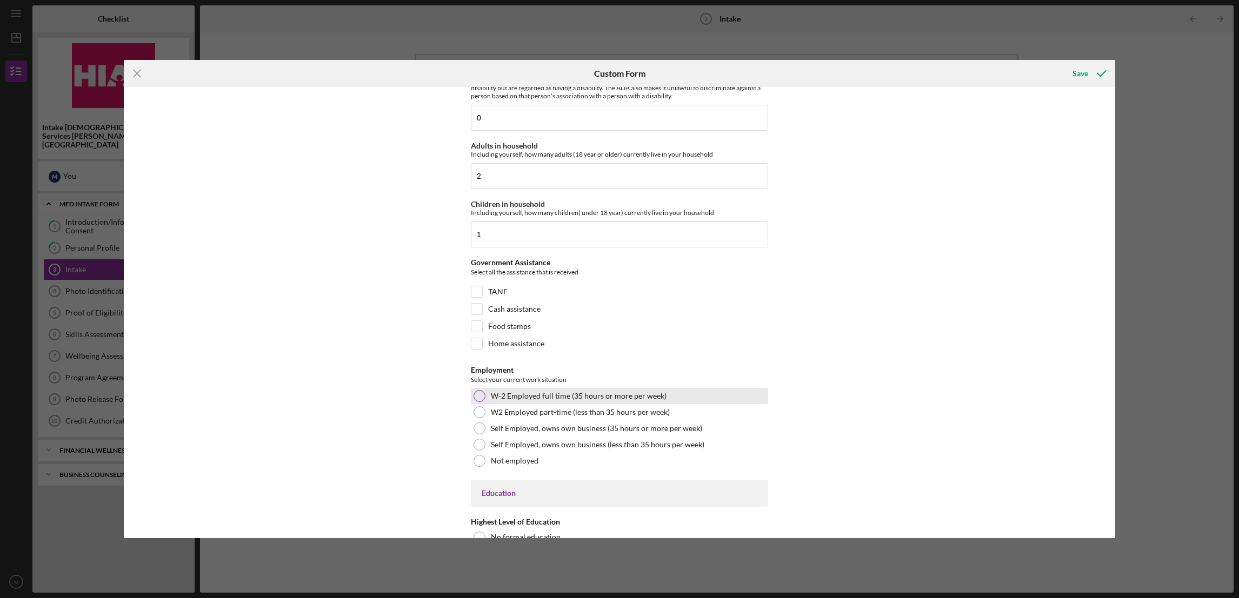
click at [482, 400] on div at bounding box center [479, 396] width 12 height 12
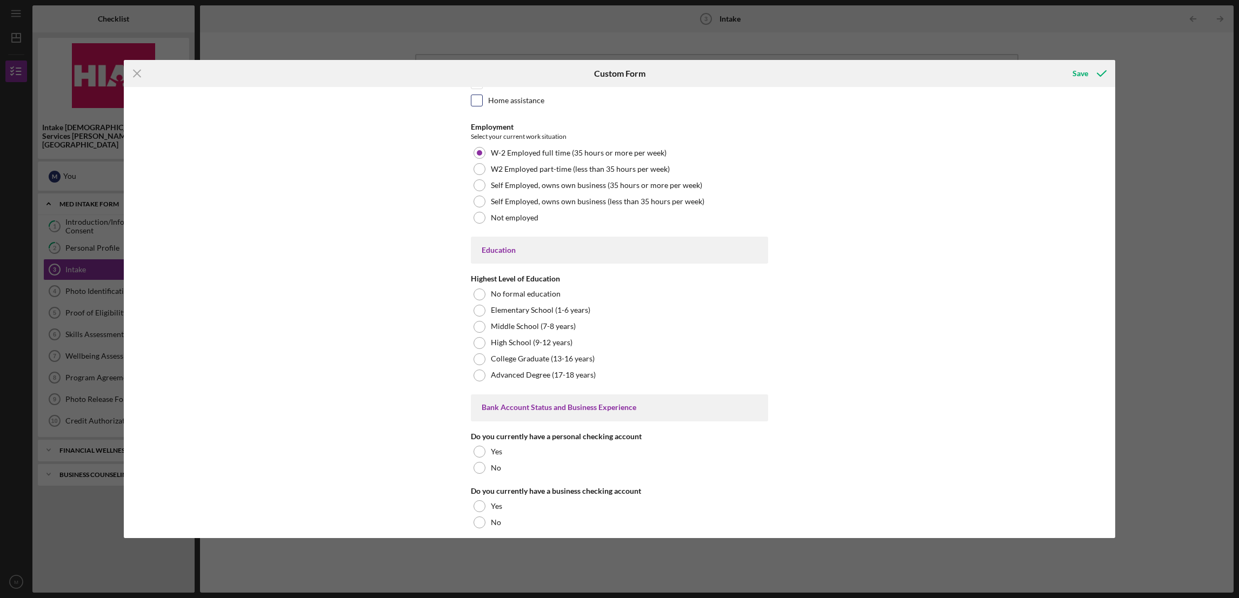
scroll to position [1783, 0]
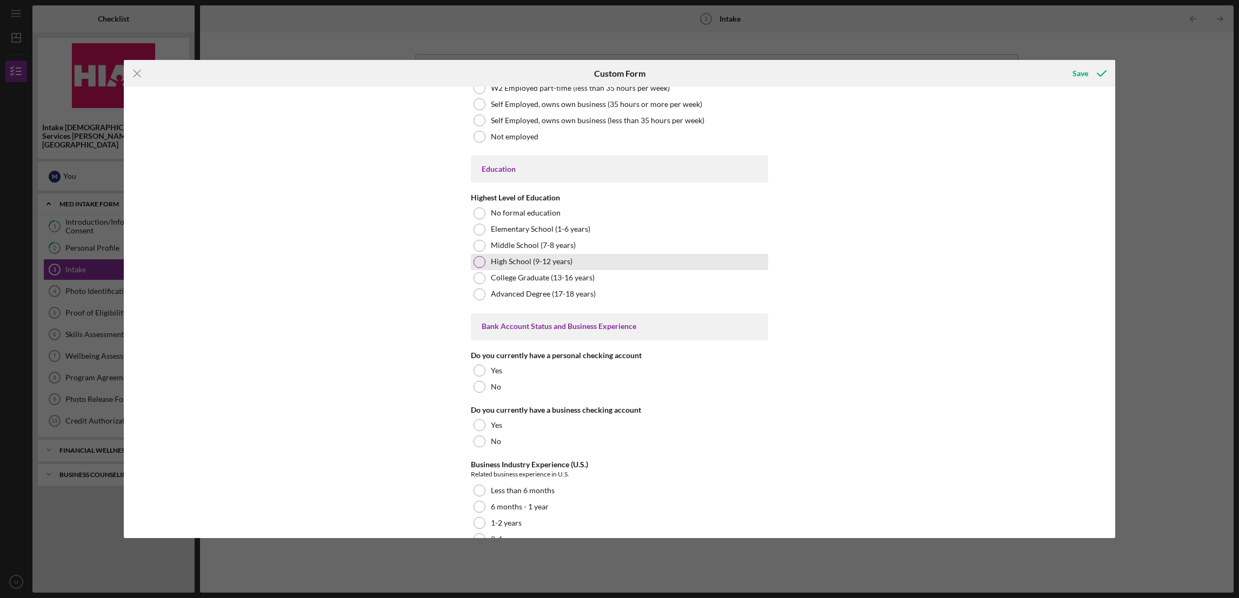
click at [477, 267] on div at bounding box center [479, 262] width 12 height 12
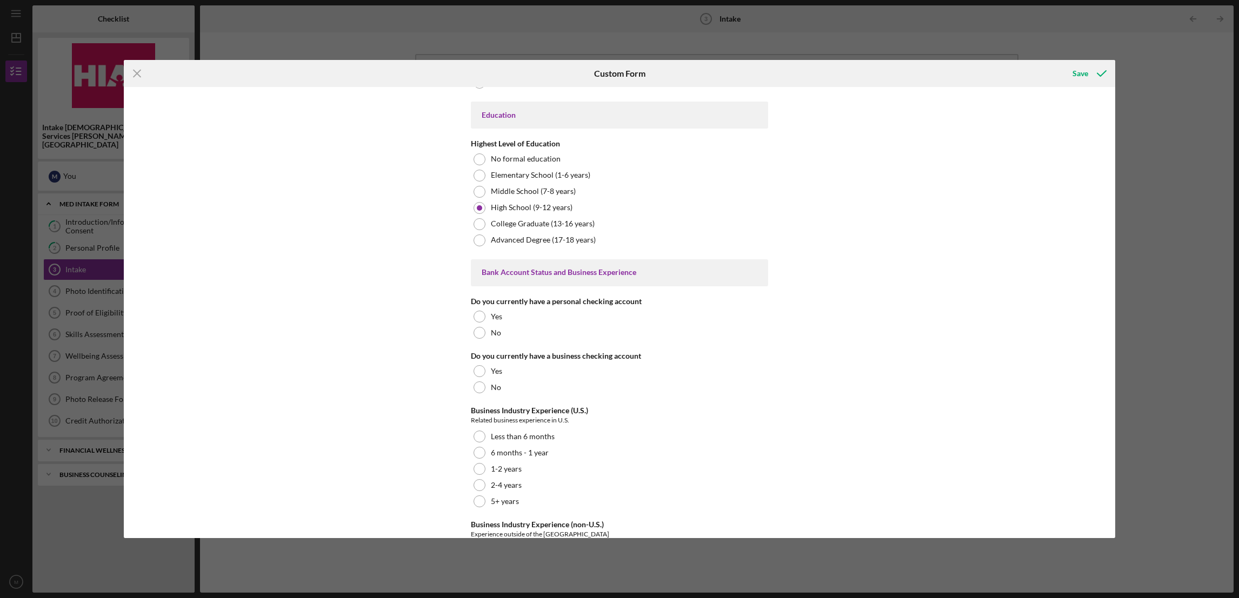
scroll to position [1864, 0]
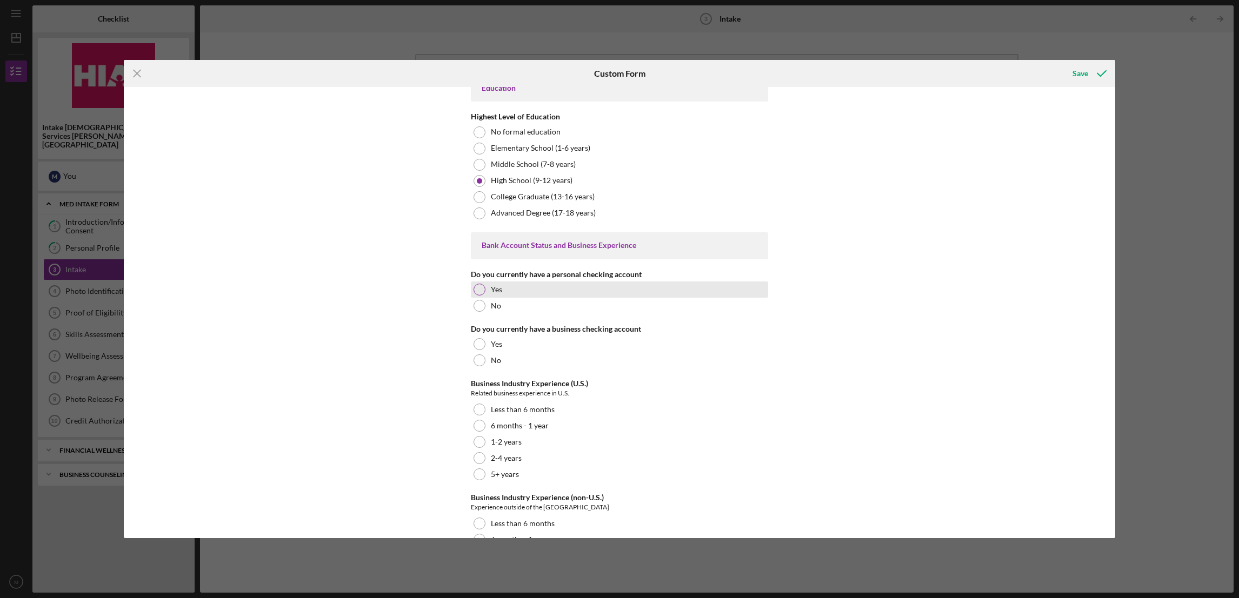
click at [473, 292] on div at bounding box center [479, 290] width 12 height 12
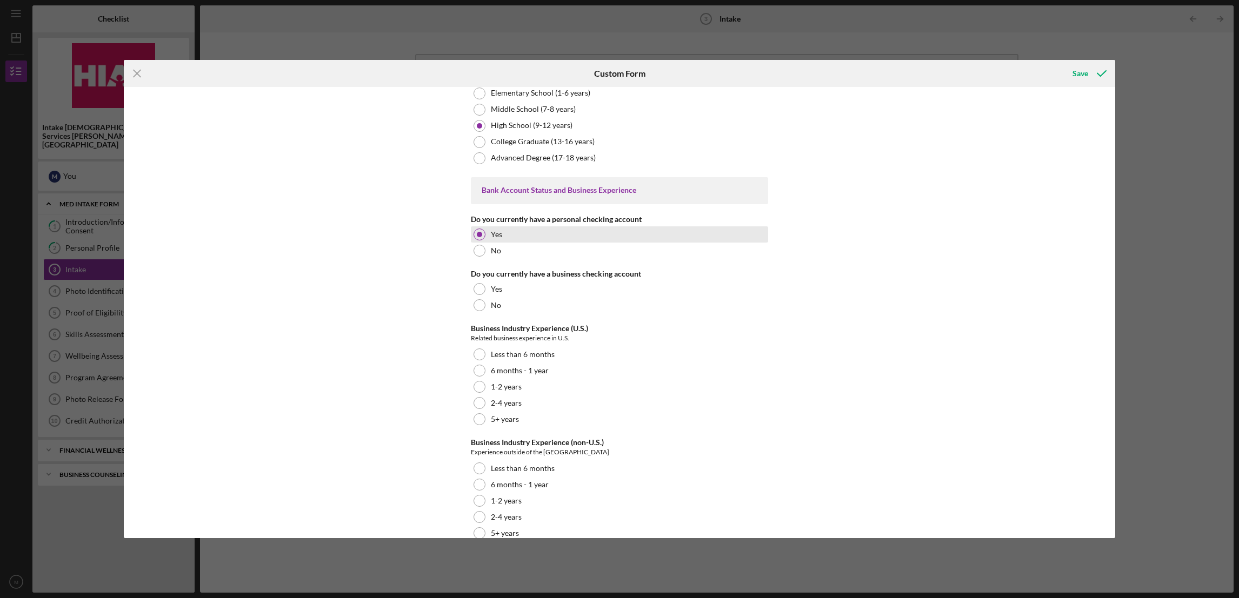
scroll to position [1942, 0]
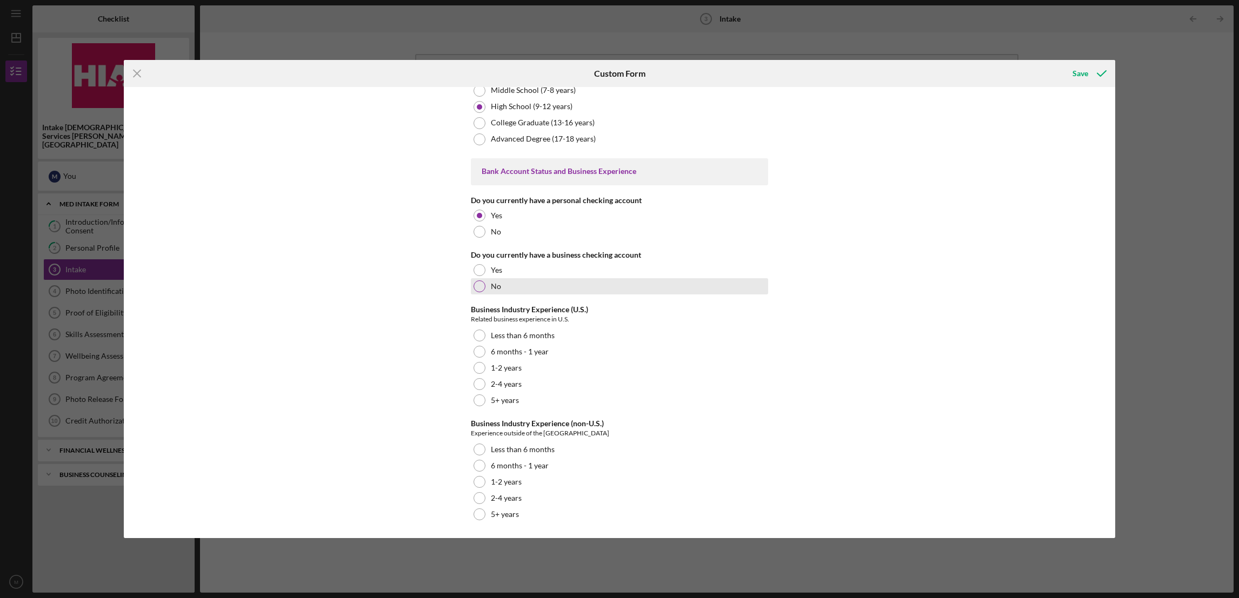
click at [475, 286] on div at bounding box center [479, 287] width 12 height 12
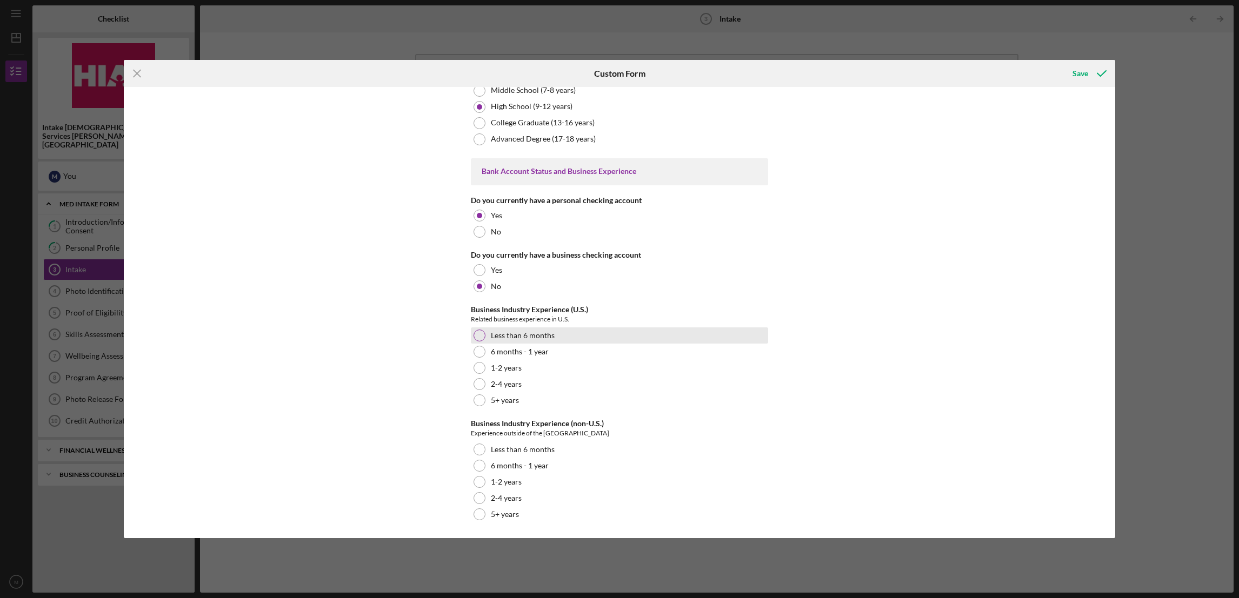
click at [478, 339] on div at bounding box center [479, 336] width 12 height 12
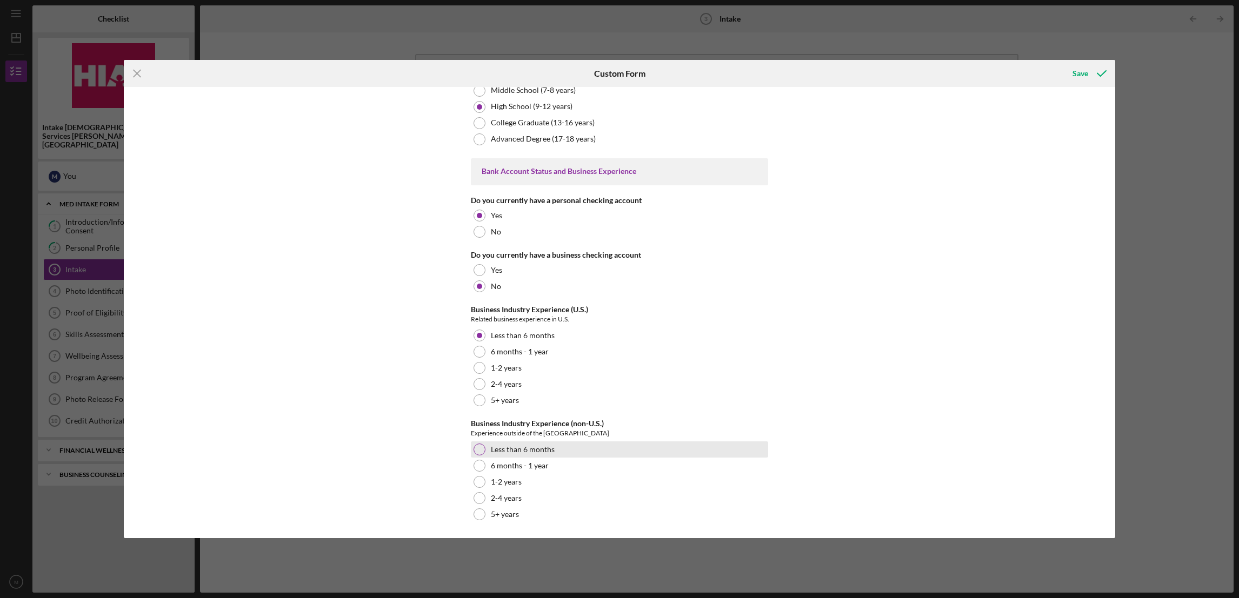
click at [478, 447] on div at bounding box center [479, 450] width 12 height 12
click at [1073, 70] on div "Save" at bounding box center [1080, 74] width 16 height 22
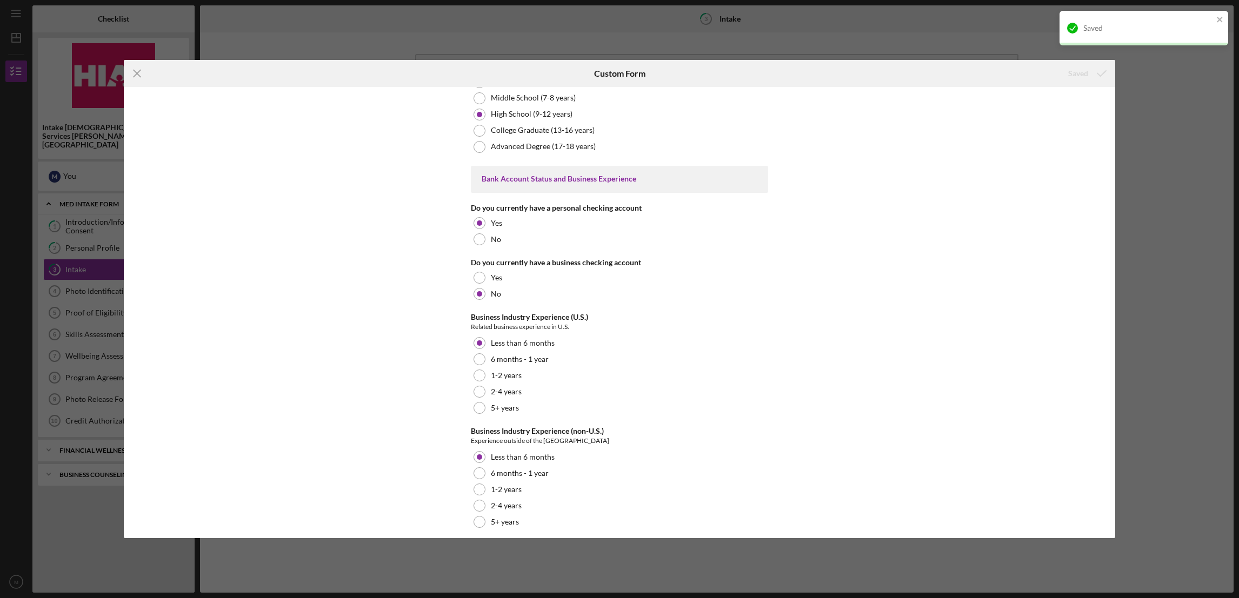
scroll to position [1953, 0]
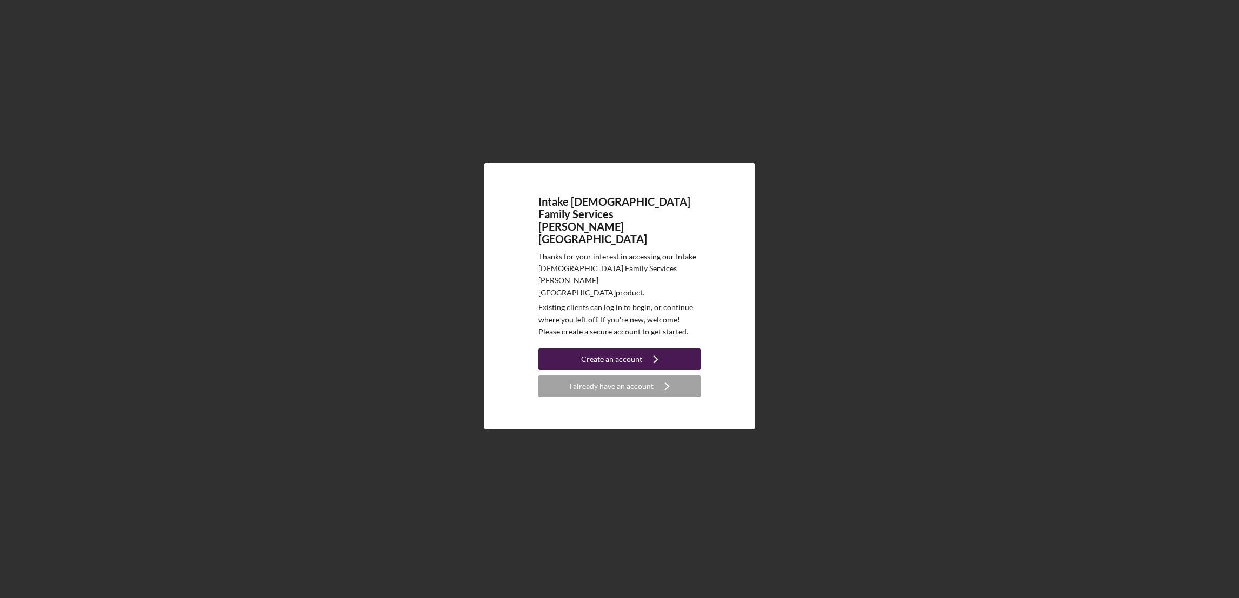
click at [588, 349] on div "Create an account" at bounding box center [611, 360] width 61 height 22
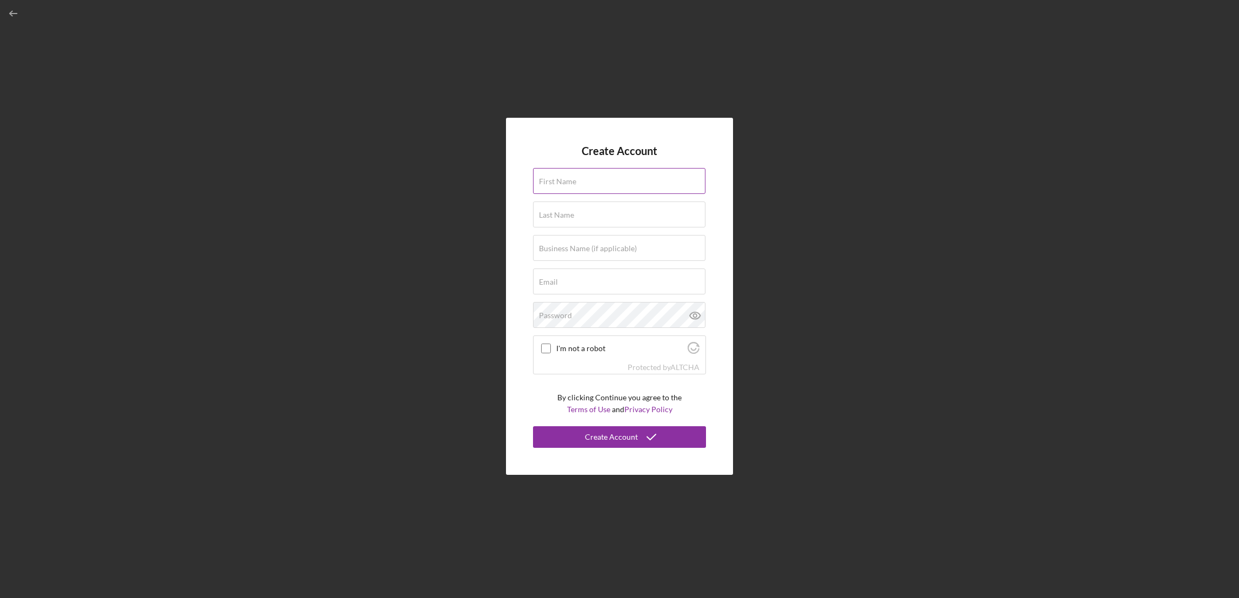
click at [559, 181] on label "First Name" at bounding box center [557, 181] width 37 height 9
click at [559, 181] on input "First Name" at bounding box center [619, 181] width 172 height 26
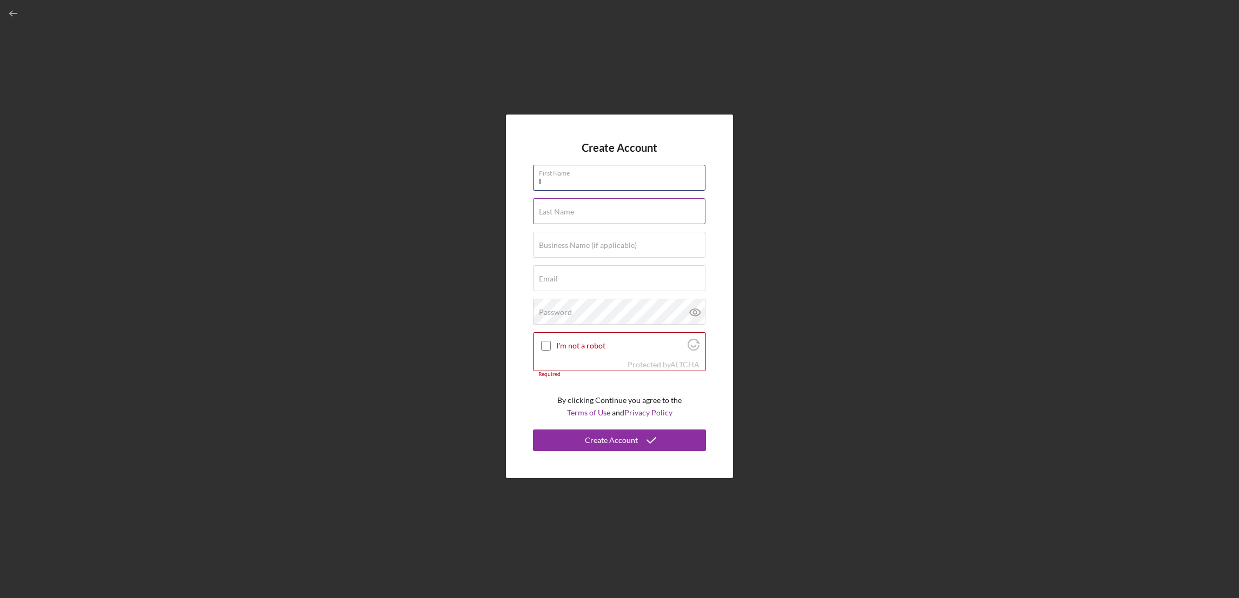
type input "[PERSON_NAME]"
type input "[EMAIL_ADDRESS][DOMAIN_NAME]"
click at [586, 246] on label "Business Name (if applicable)" at bounding box center [588, 245] width 98 height 9
click at [586, 246] on input "Business Name (if applicable)" at bounding box center [619, 245] width 172 height 26
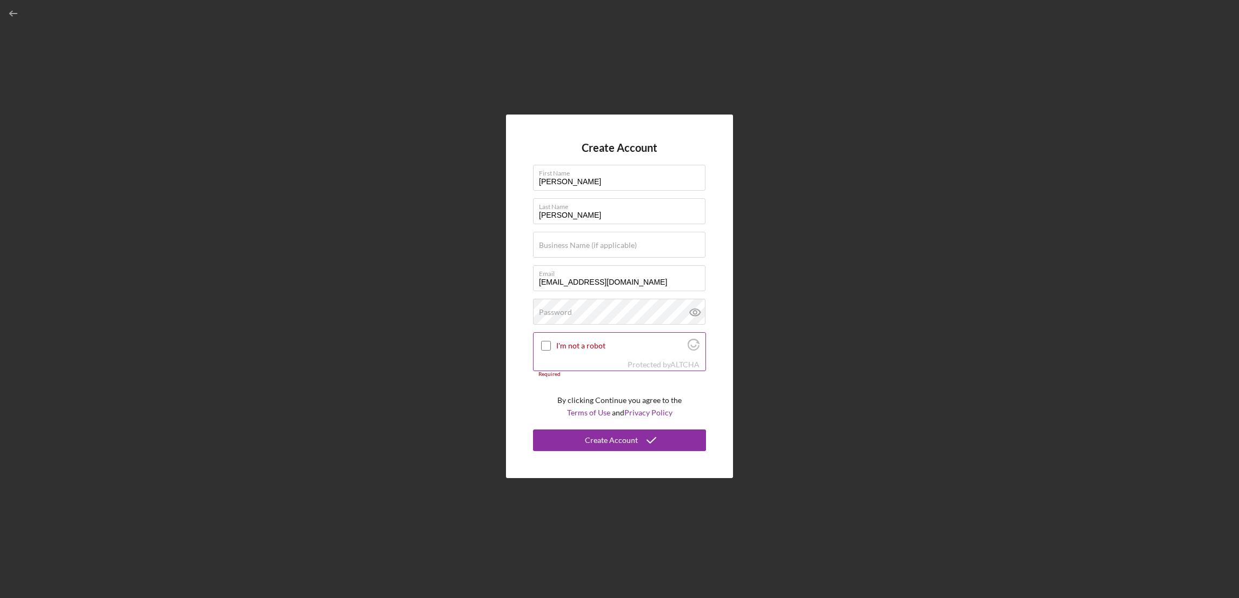
click at [546, 343] on input "I'm not a robot" at bounding box center [546, 346] width 10 height 10
checkbox input "true"
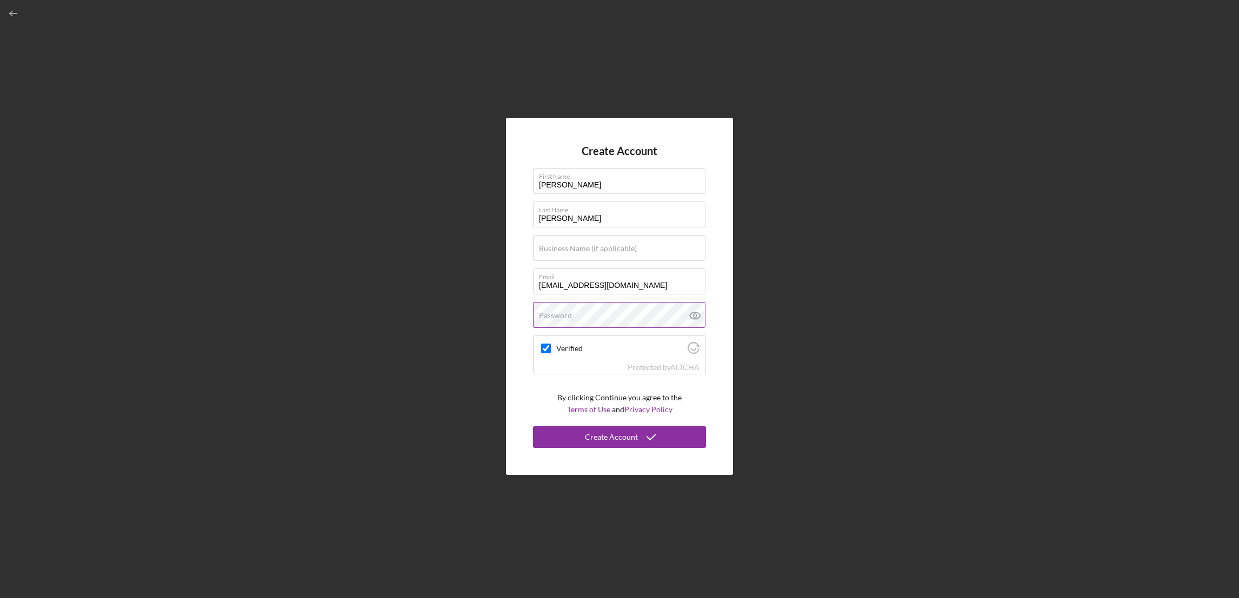
click at [573, 309] on div "Password" at bounding box center [619, 315] width 173 height 27
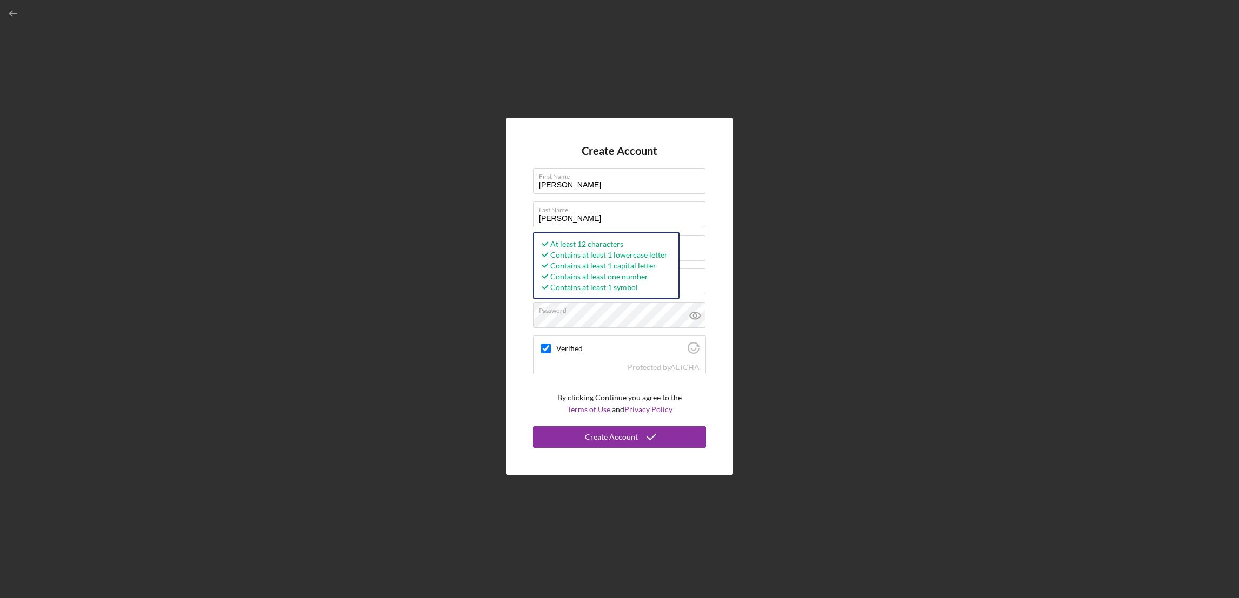
click at [873, 266] on div "Create Account First Name Ivan Last Name Martinez Business Name (if applicable)…" at bounding box center [619, 296] width 1228 height 593
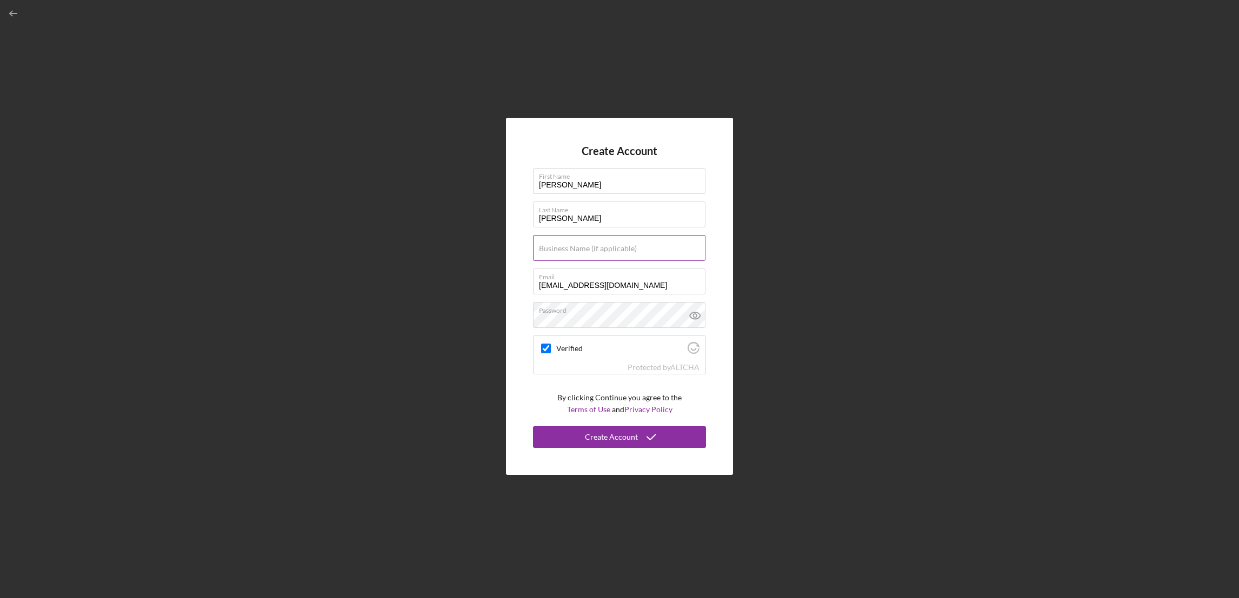
click at [594, 246] on label "Business Name (if applicable)" at bounding box center [588, 248] width 98 height 9
click at [594, 246] on input "Business Name (if applicable)" at bounding box center [619, 248] width 172 height 26
click at [575, 250] on input "Business Name (if applicable)" at bounding box center [619, 248] width 172 height 26
type input "NAVITRADING CAFE"
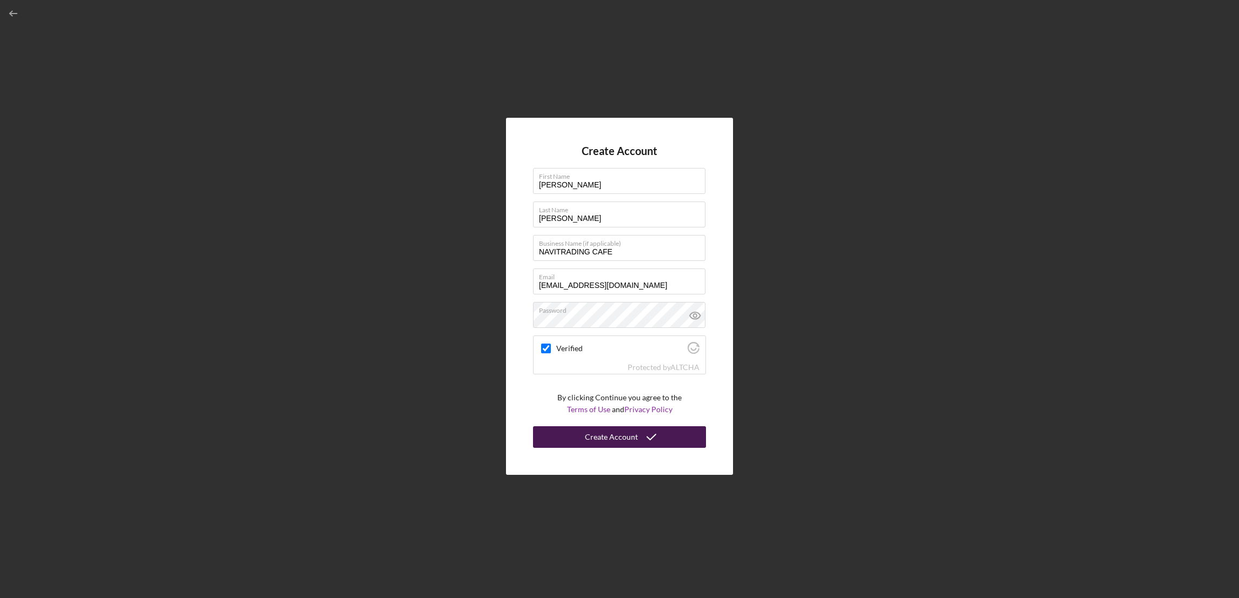
click at [609, 431] on div "Create Account" at bounding box center [611, 437] width 53 height 22
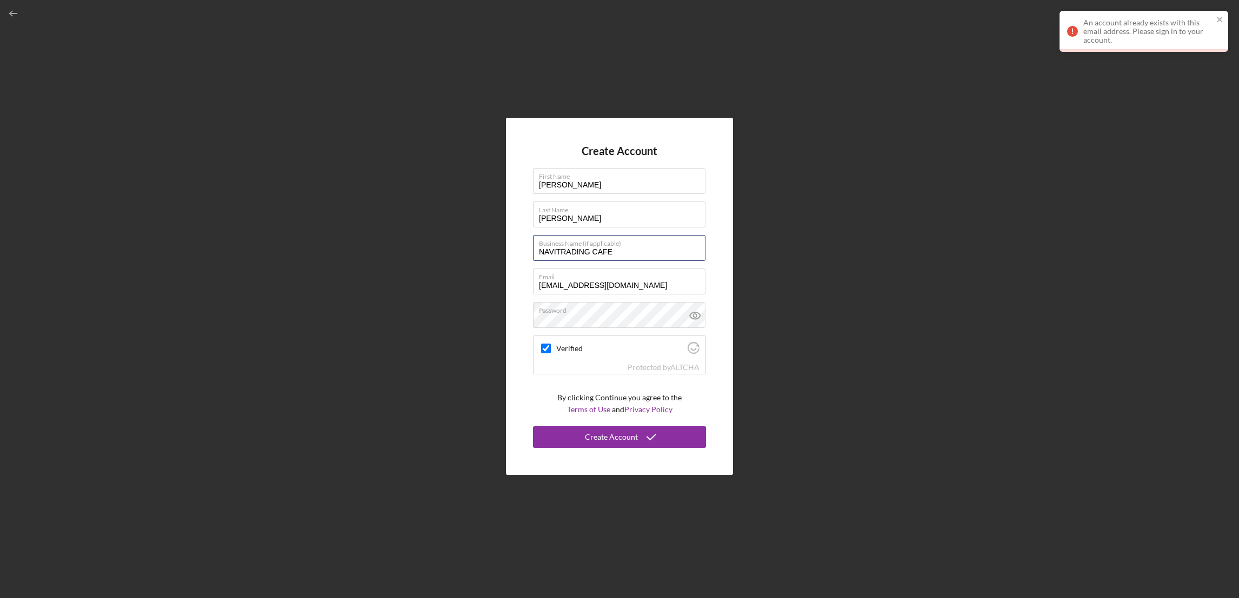
drag, startPoint x: 626, startPoint y: 255, endPoint x: 530, endPoint y: 249, distance: 96.9
click at [530, 249] on div "Create Account First Name Ivan Last Name Martinez Business Name (if applicable)…" at bounding box center [619, 297] width 227 height 358
checkbox input "true"
